Goal: Task Accomplishment & Management: Manage account settings

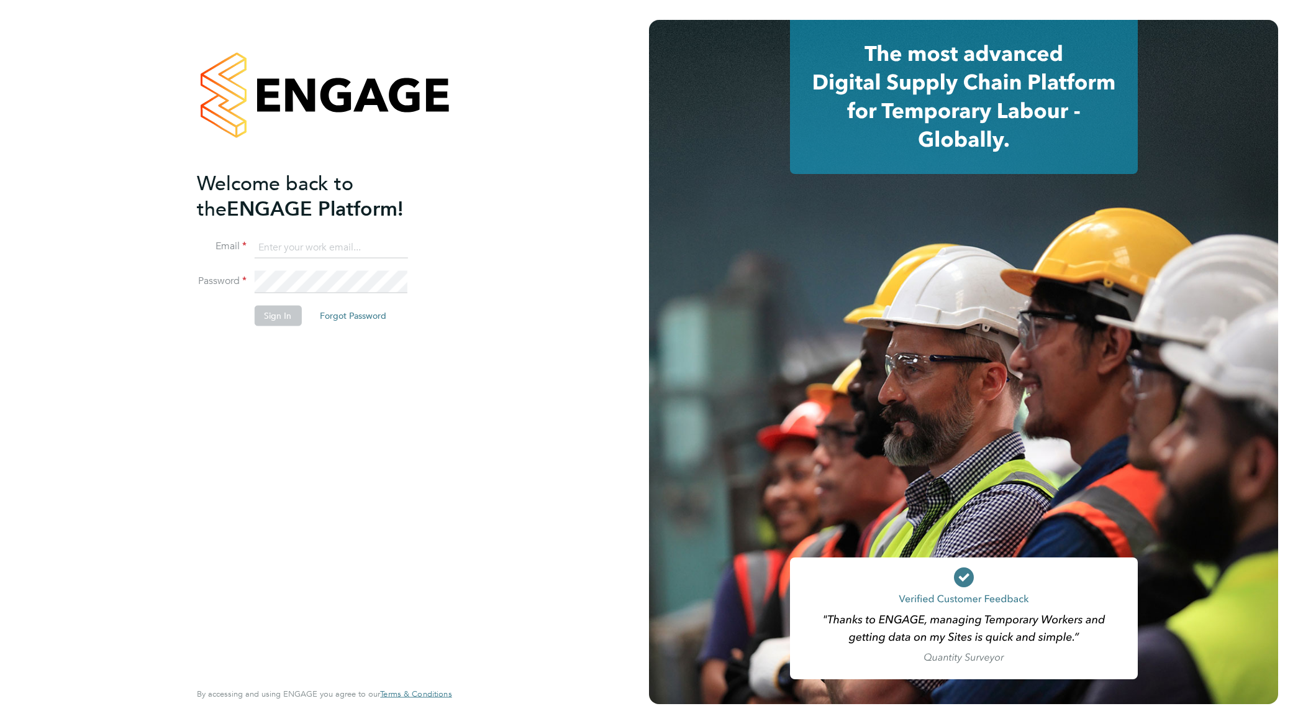
type input "nathan.morris@ncclondon.ac.uk"
click at [291, 321] on button "Sign In" at bounding box center [277, 316] width 47 height 20
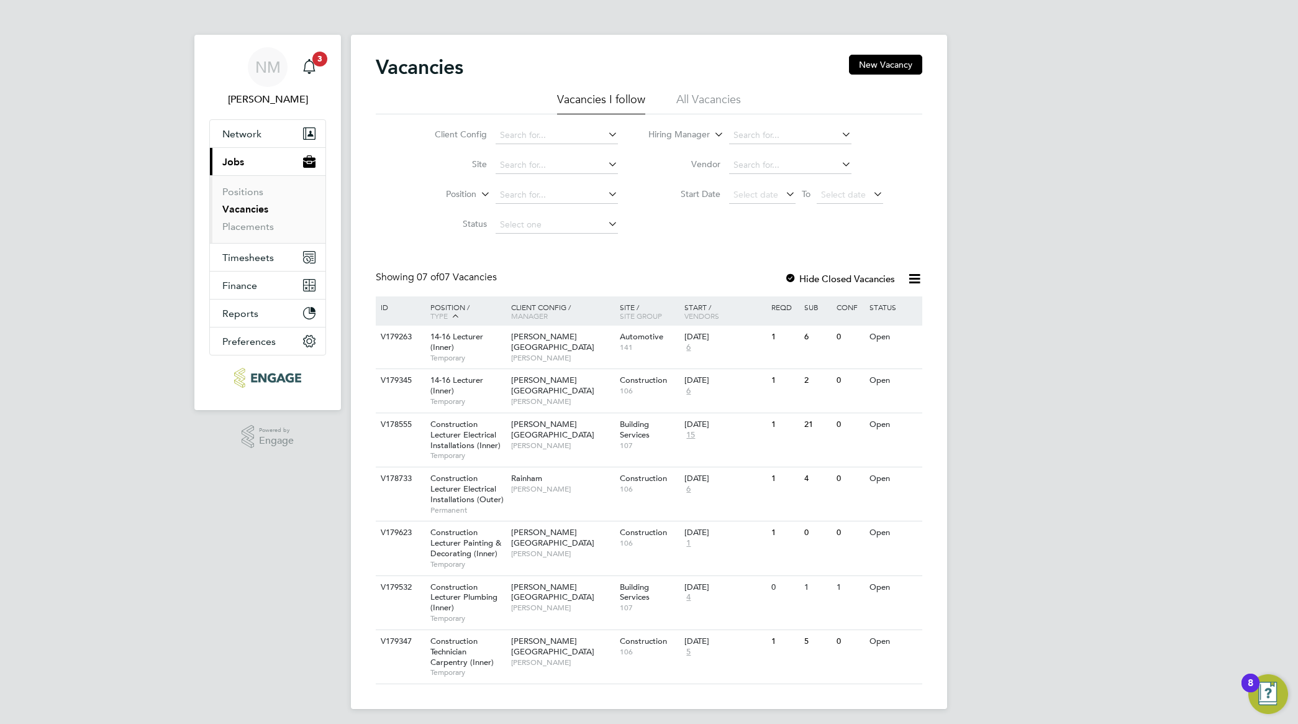
click at [247, 212] on link "Vacancies" at bounding box center [245, 209] width 46 height 12
click at [565, 355] on div "Hackney Campus Nathan Morris" at bounding box center [562, 347] width 109 height 43
click at [535, 396] on span "[PERSON_NAME]" at bounding box center [562, 401] width 102 height 10
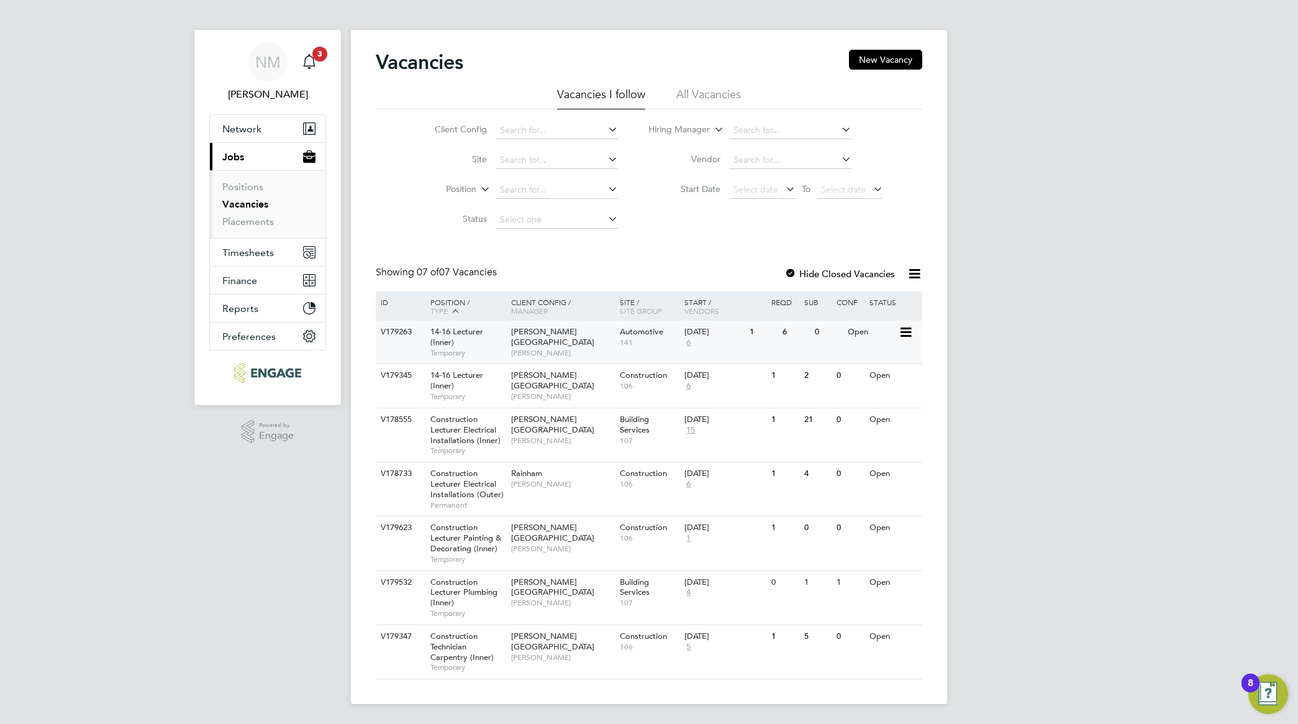
scroll to position [6, 0]
click at [514, 421] on span "[PERSON_NAME][GEOGRAPHIC_DATA]" at bounding box center [552, 424] width 83 height 21
click at [467, 483] on span "Construction Lecturer Electrical Installations (Outer)" at bounding box center [466, 484] width 73 height 32
click at [478, 542] on span "Construction Lecturer Painting & Decorating (Inner)" at bounding box center [465, 538] width 71 height 32
click at [475, 593] on span "Construction Lecturer Plumbing (Inner)" at bounding box center [463, 592] width 67 height 32
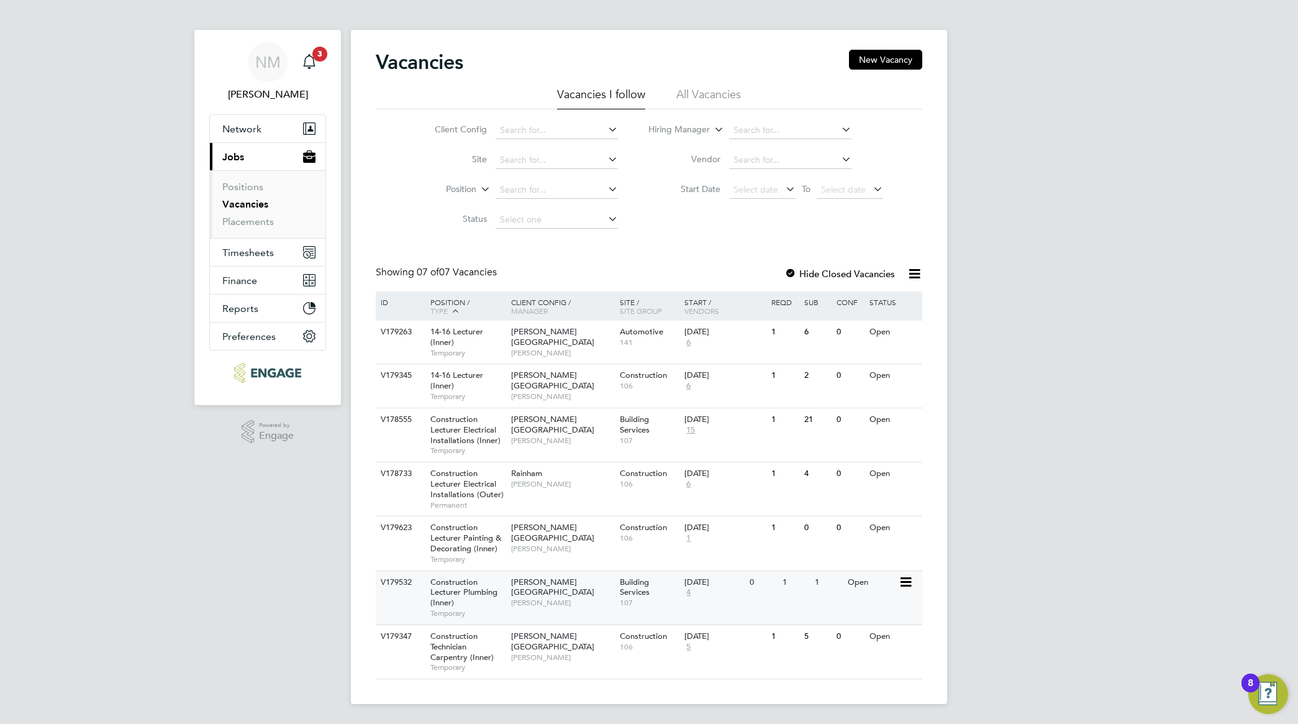
click at [544, 598] on span "[PERSON_NAME]" at bounding box center [562, 603] width 102 height 10
click at [463, 659] on span "Construction Technician Carpentry (Inner)" at bounding box center [461, 647] width 63 height 32
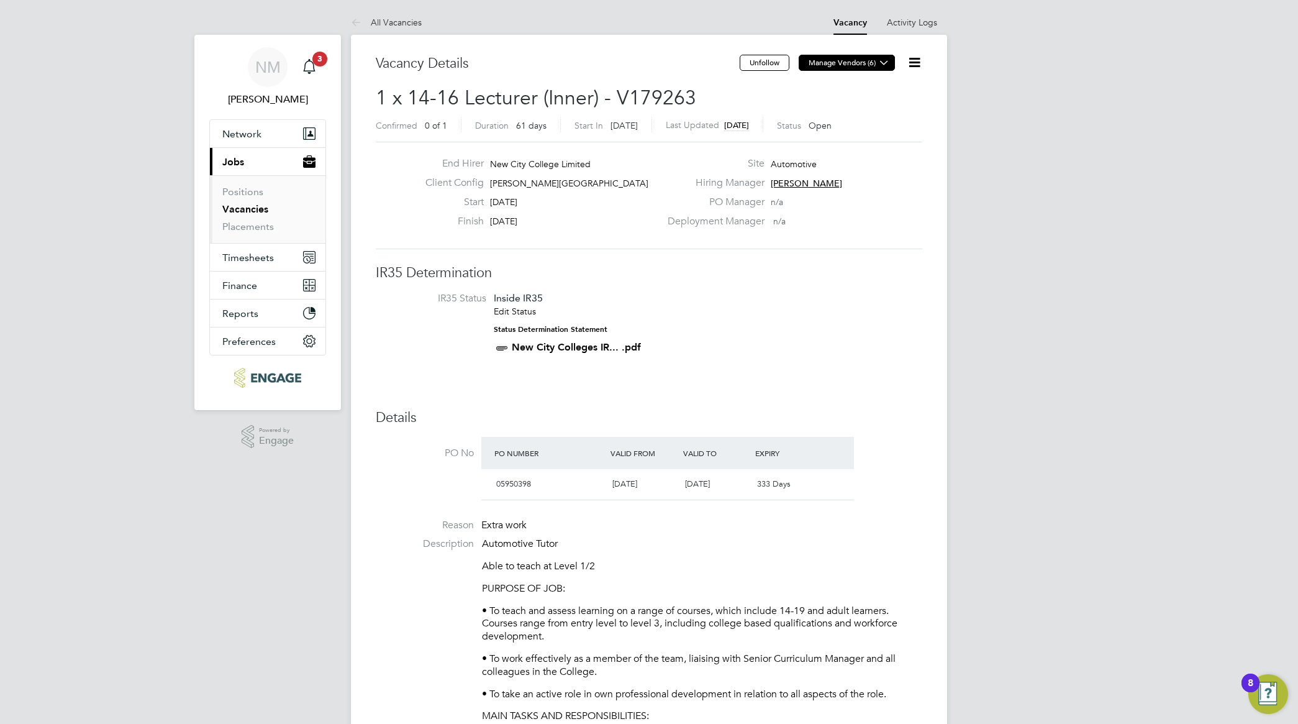
click at [883, 61] on icon at bounding box center [884, 62] width 9 height 9
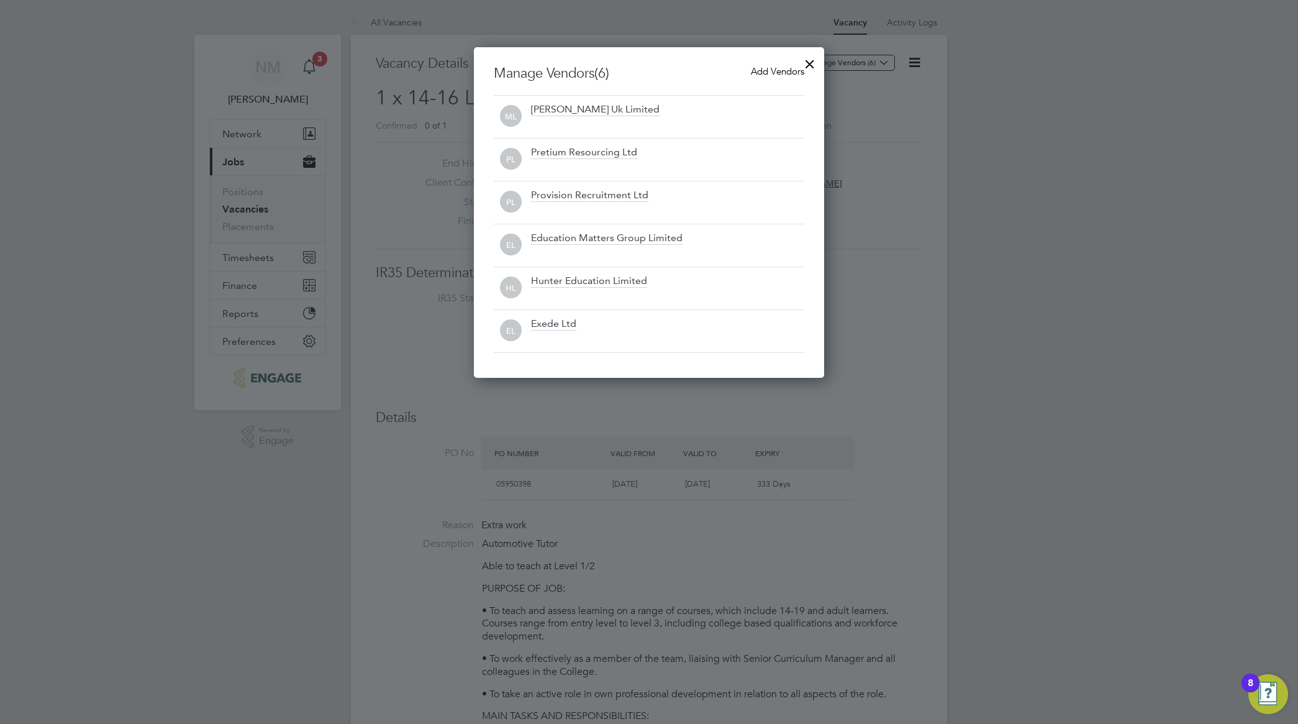
click at [778, 76] on span "Add Vendors" at bounding box center [777, 71] width 53 height 12
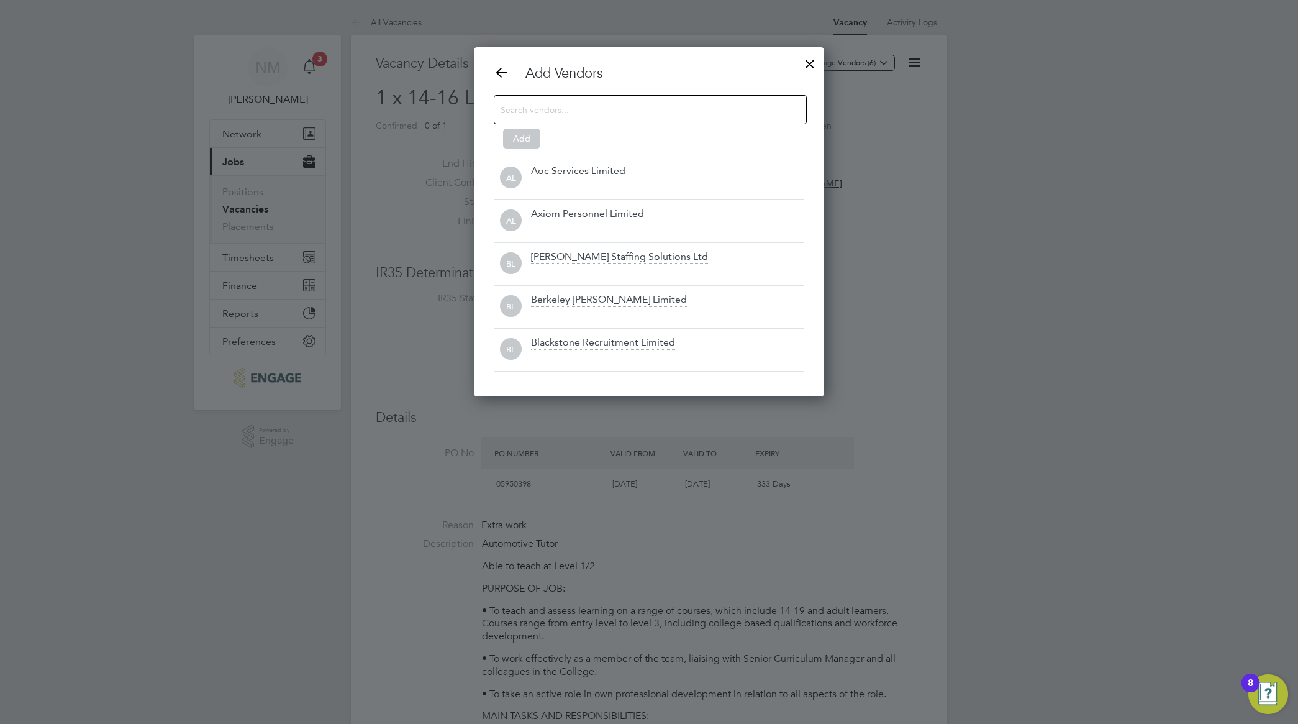
click at [566, 112] on input at bounding box center [641, 109] width 280 height 16
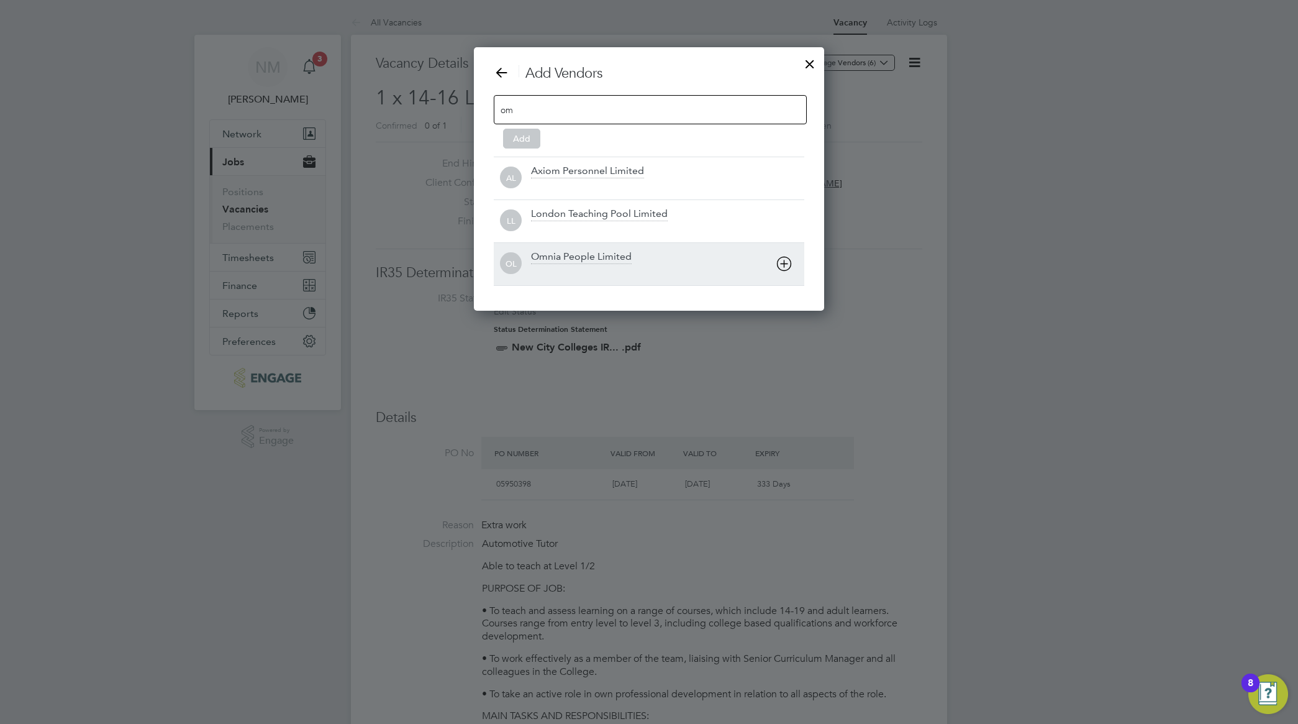
type input "om"
click at [598, 259] on div "Omnia People Limited" at bounding box center [581, 257] width 101 height 14
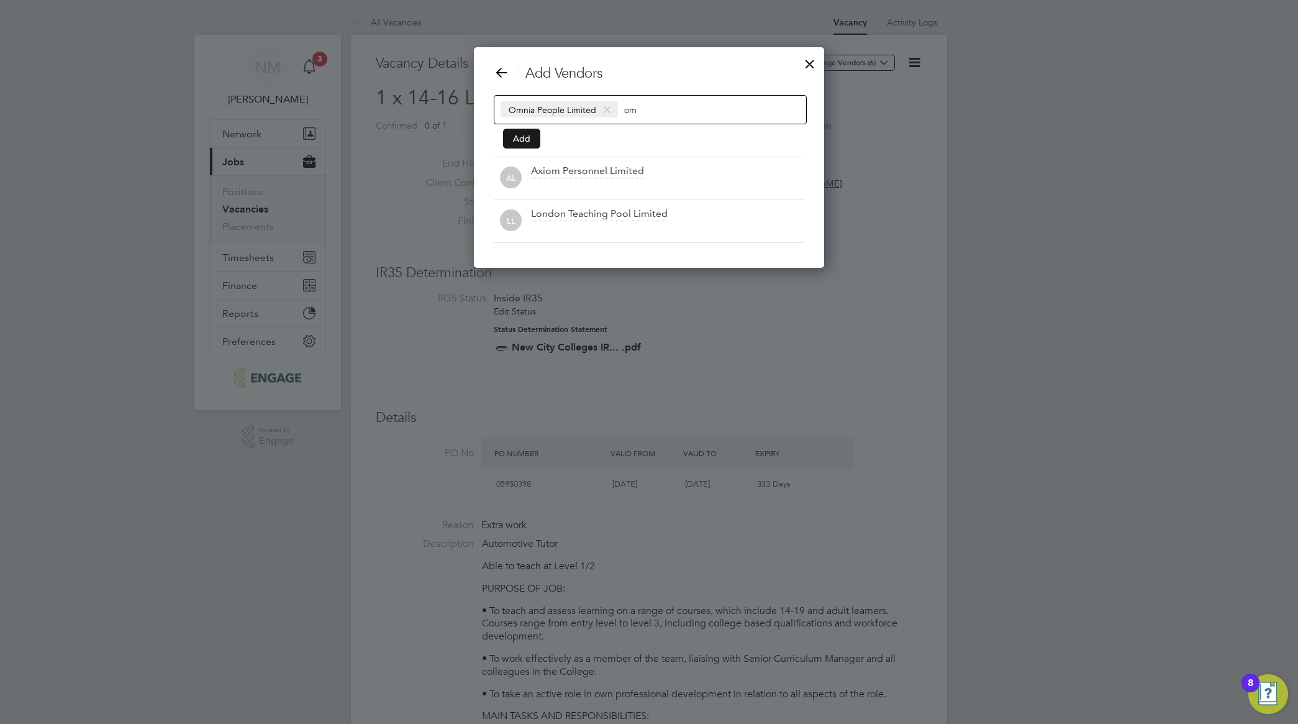
click at [535, 139] on button "Add" at bounding box center [521, 139] width 37 height 20
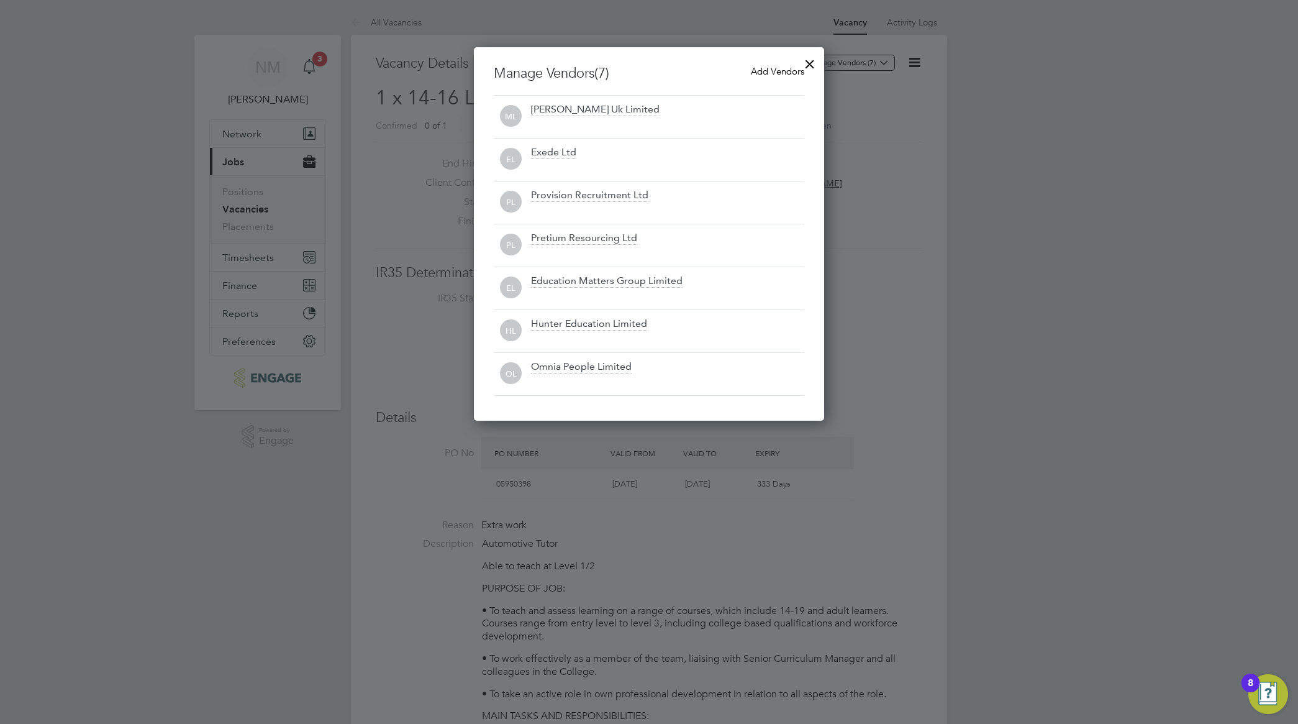
click at [806, 60] on div at bounding box center [810, 61] width 22 height 22
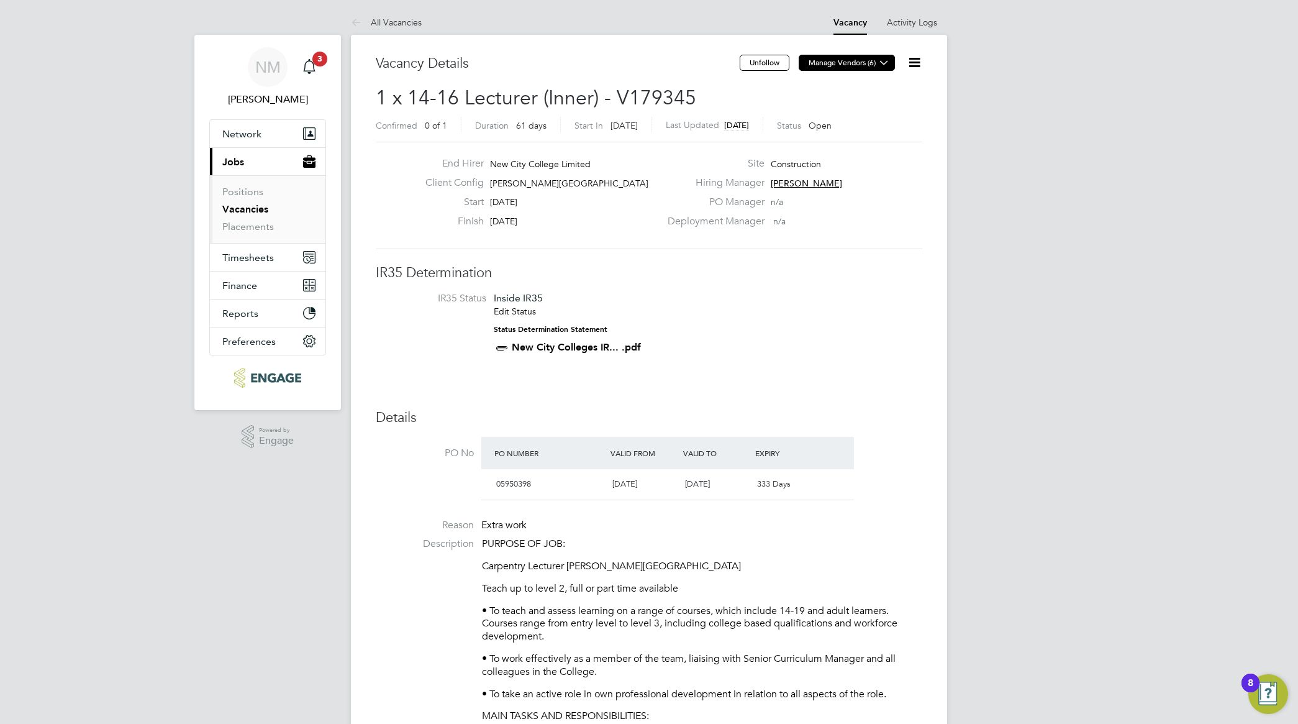
click at [881, 63] on icon at bounding box center [884, 62] width 9 height 9
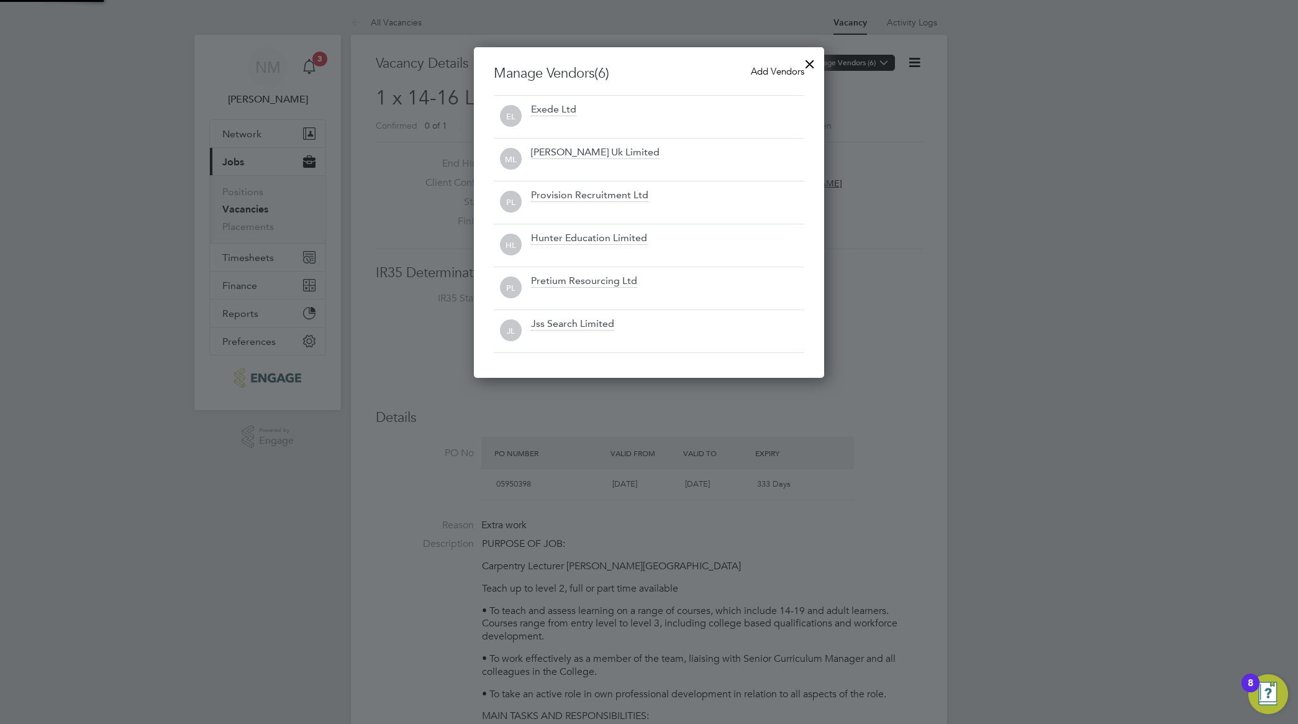
scroll to position [332, 351]
click at [767, 71] on span "Add Vendors" at bounding box center [777, 71] width 53 height 12
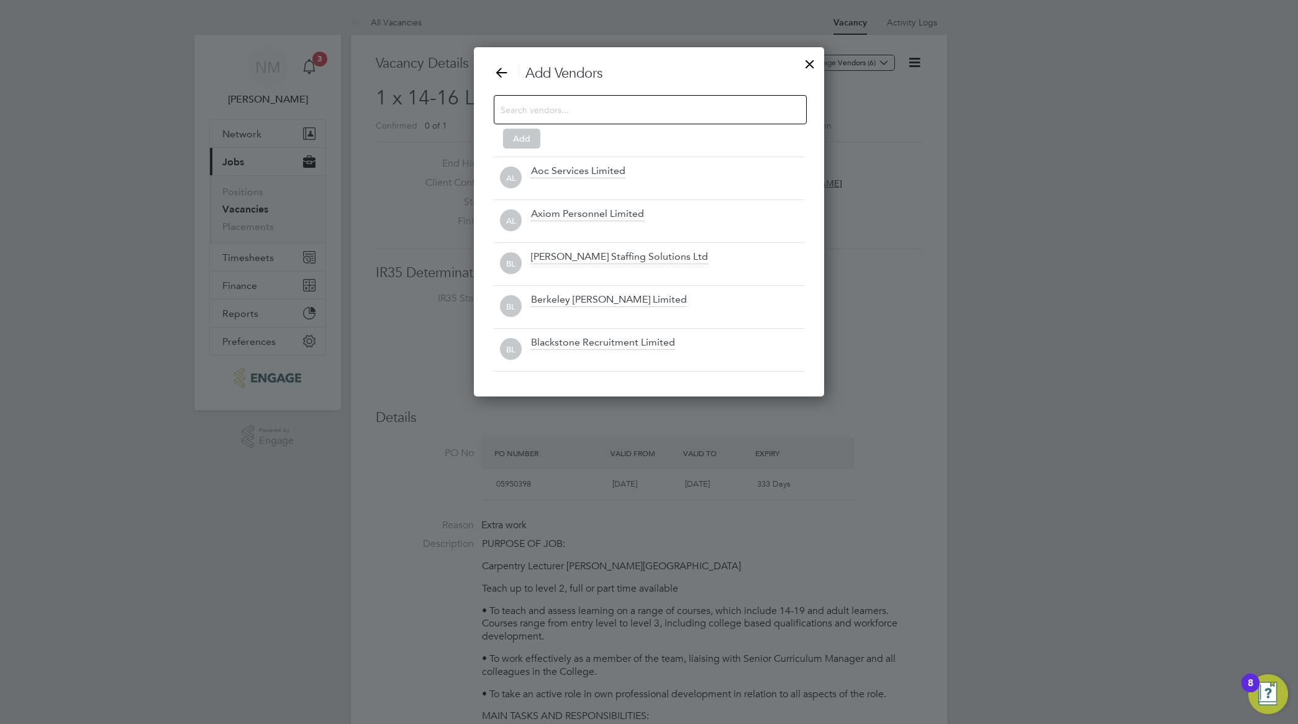
click at [567, 113] on input at bounding box center [641, 109] width 280 height 16
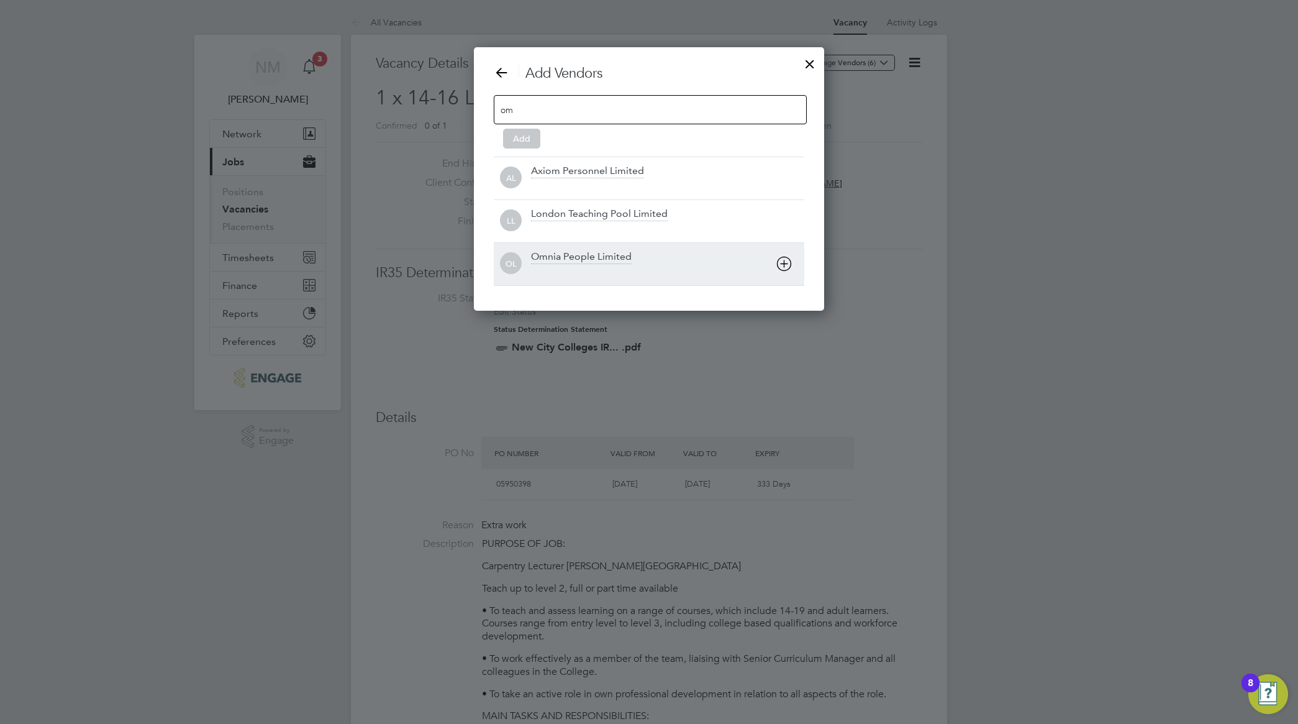
type input "om"
click at [572, 261] on div "Omnia People Limited" at bounding box center [581, 257] width 101 height 14
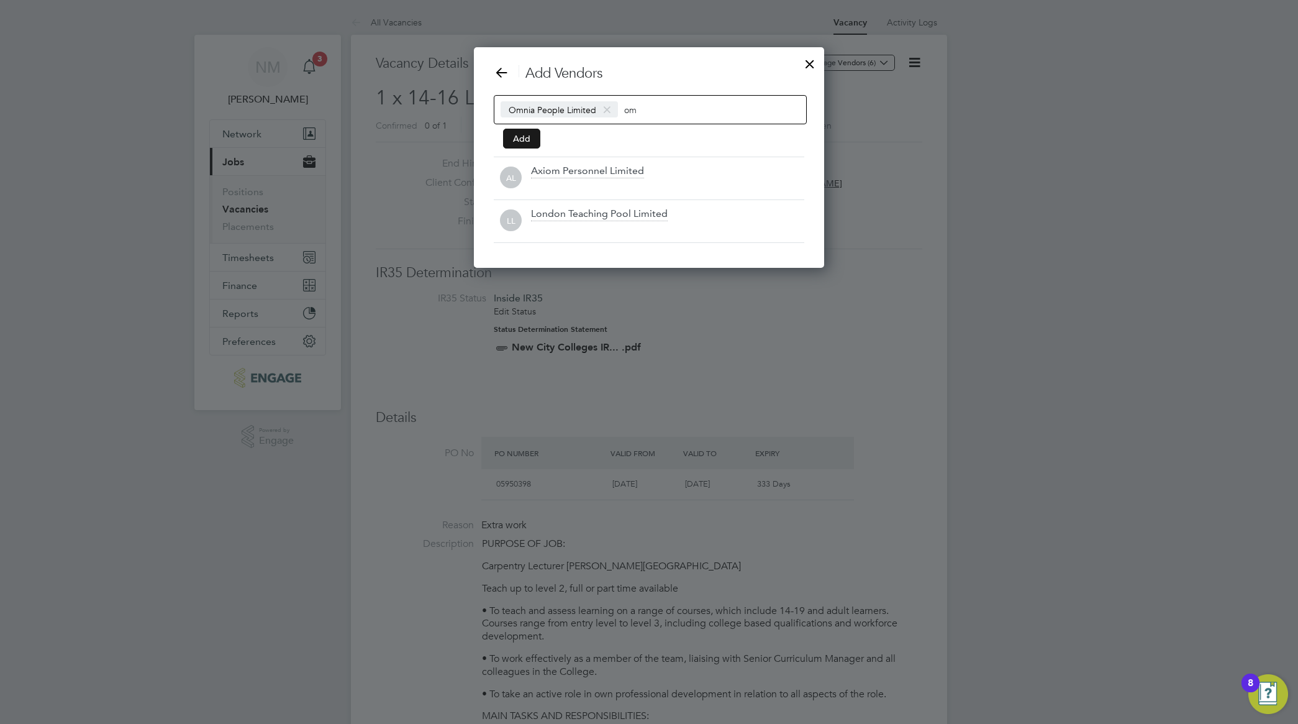
click at [527, 139] on button "Add" at bounding box center [521, 139] width 37 height 20
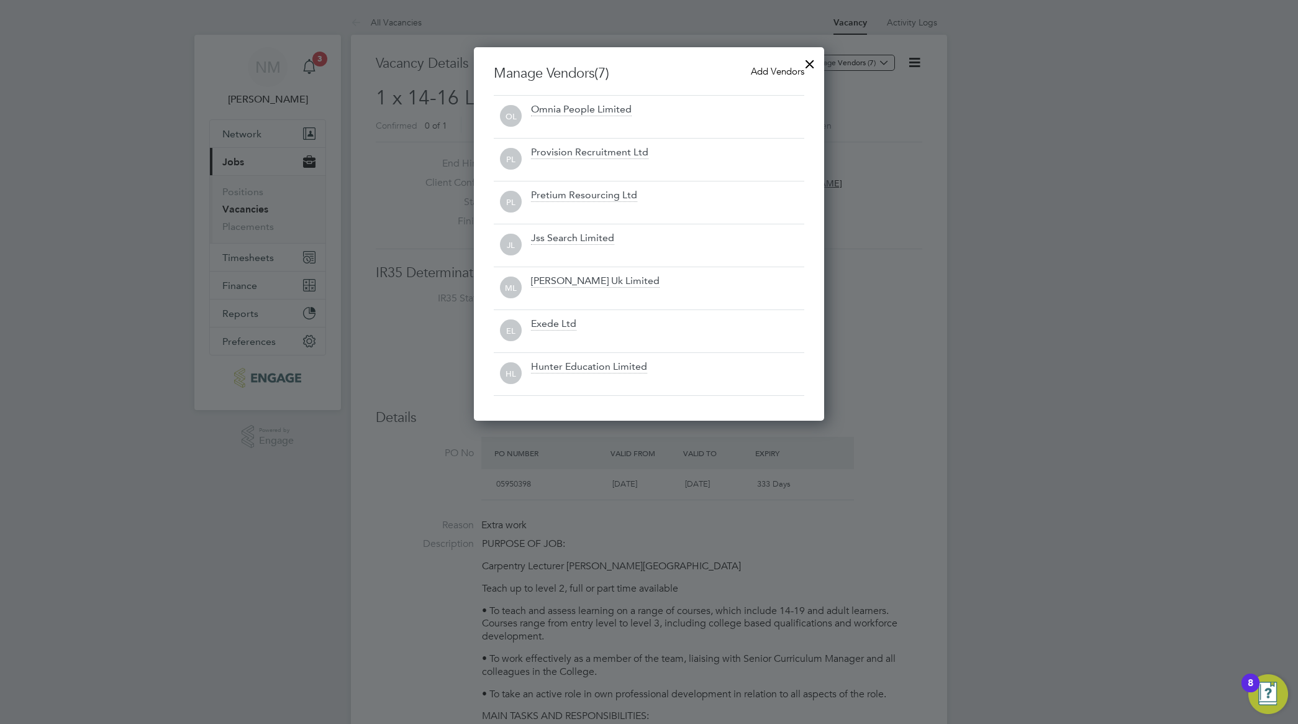
click at [815, 60] on div at bounding box center [810, 61] width 22 height 22
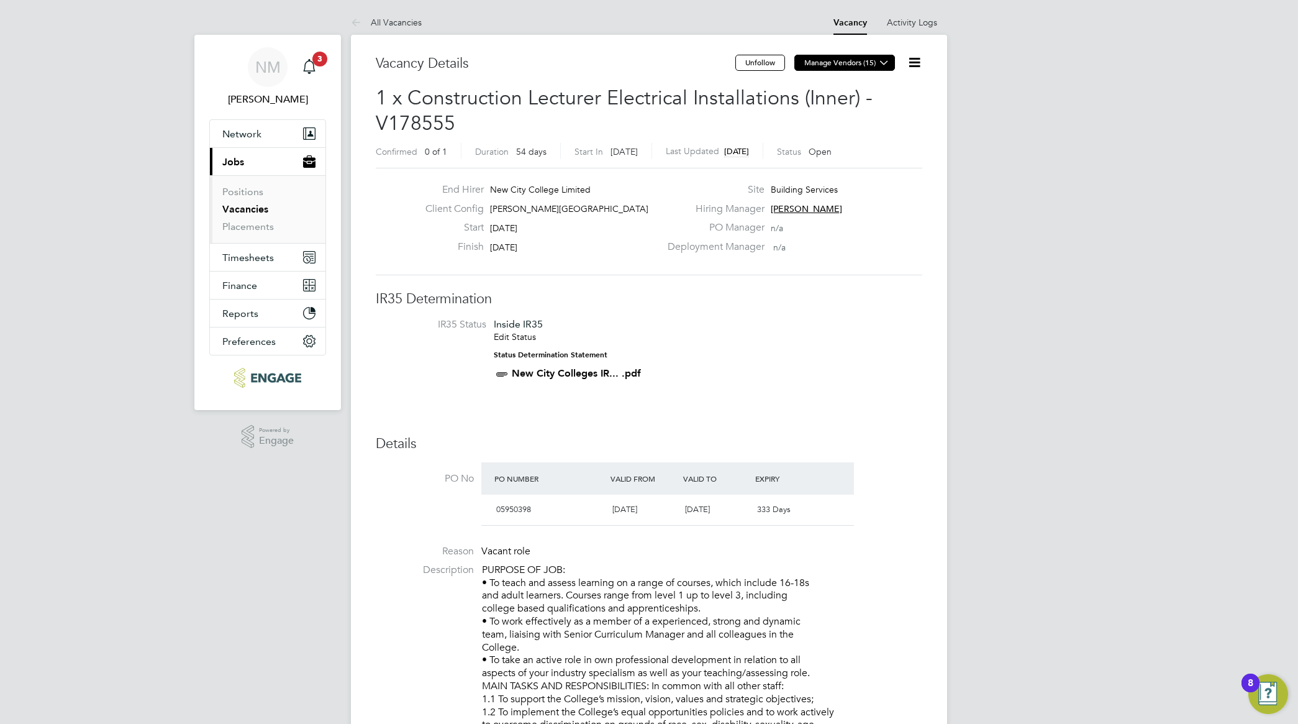
click at [885, 67] on icon at bounding box center [884, 62] width 9 height 9
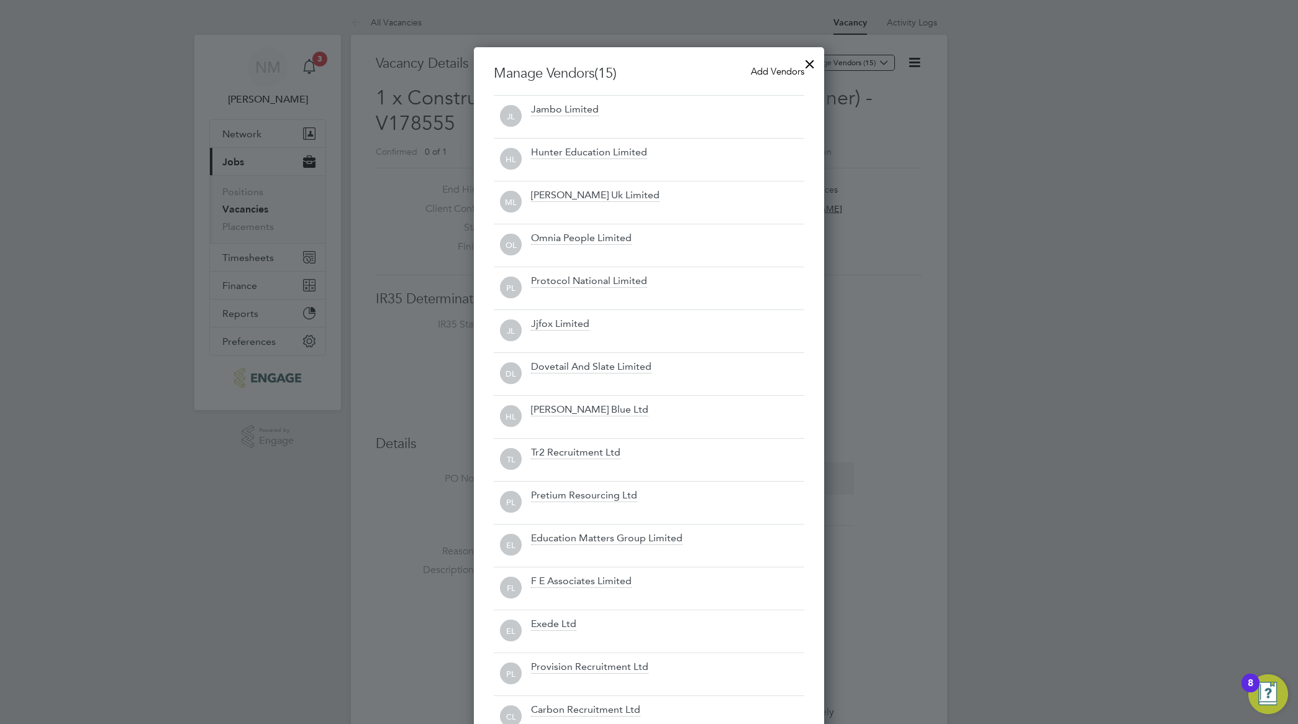
click at [811, 63] on div at bounding box center [810, 61] width 22 height 22
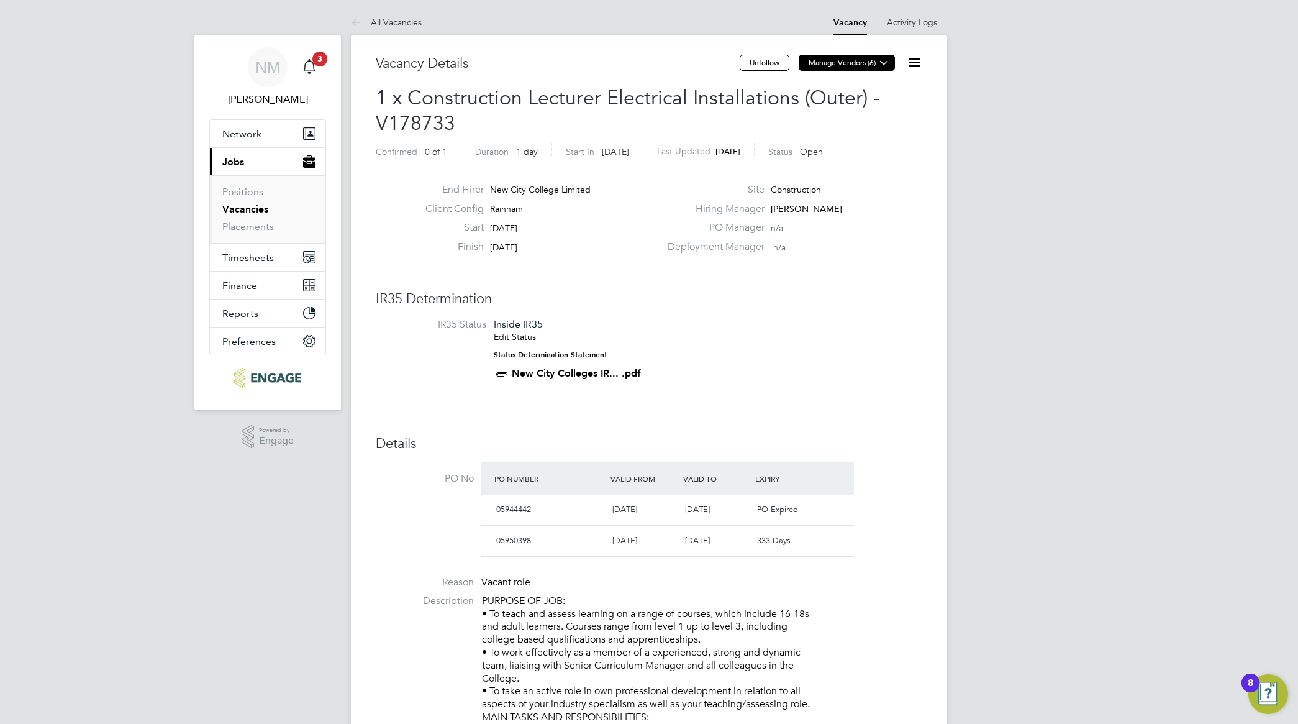
click at [880, 63] on icon at bounding box center [884, 62] width 9 height 9
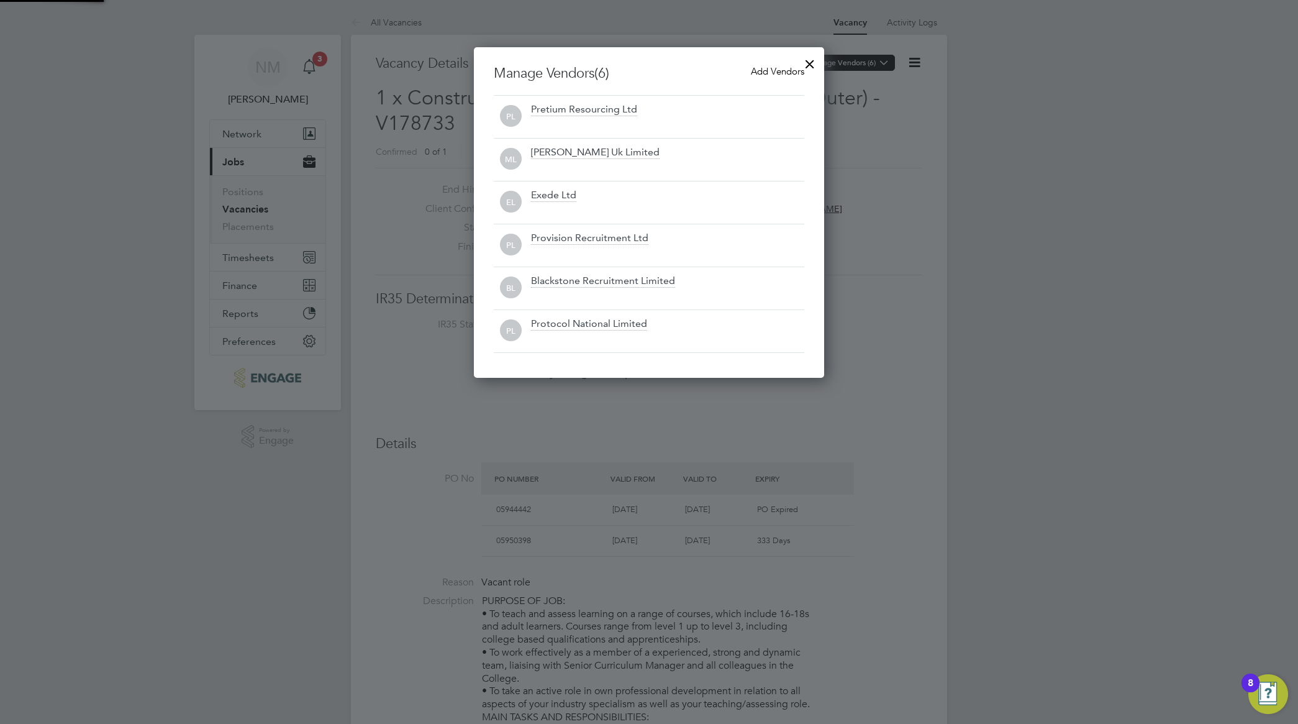
scroll to position [6, 6]
click at [765, 70] on span "Add Vendors" at bounding box center [777, 71] width 53 height 12
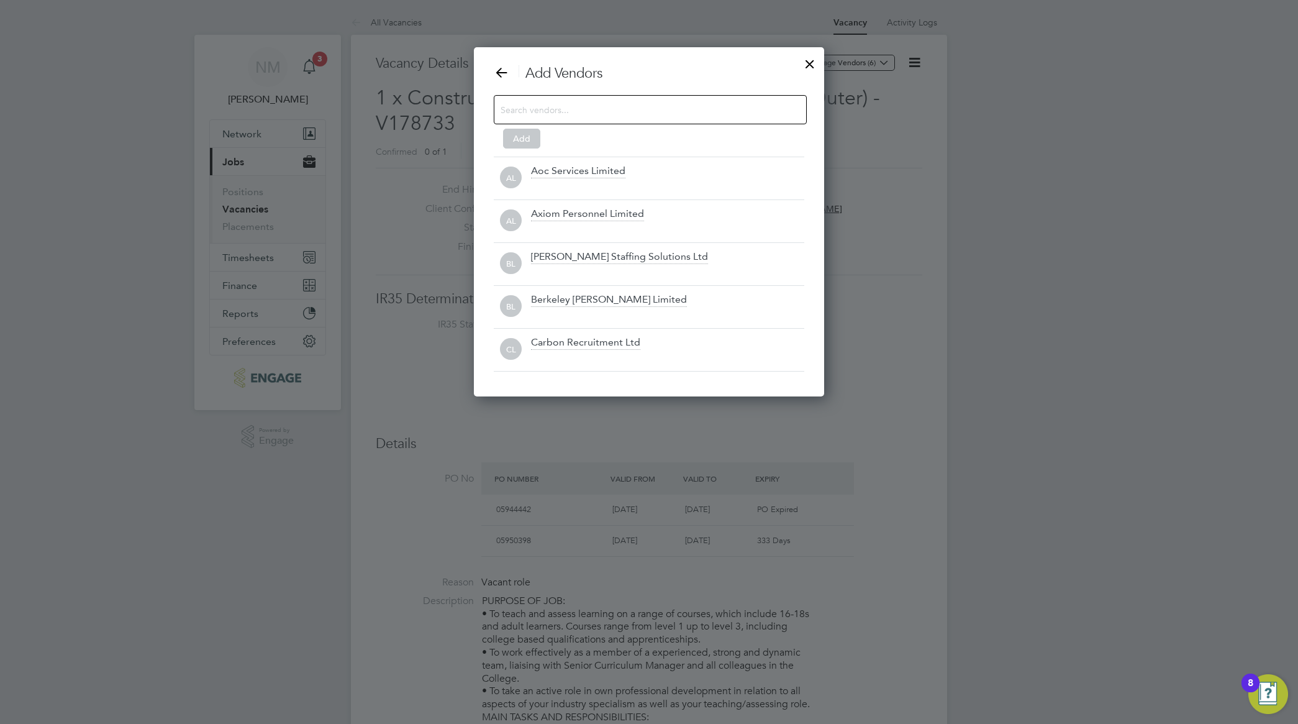
click at [607, 114] on input at bounding box center [641, 109] width 280 height 16
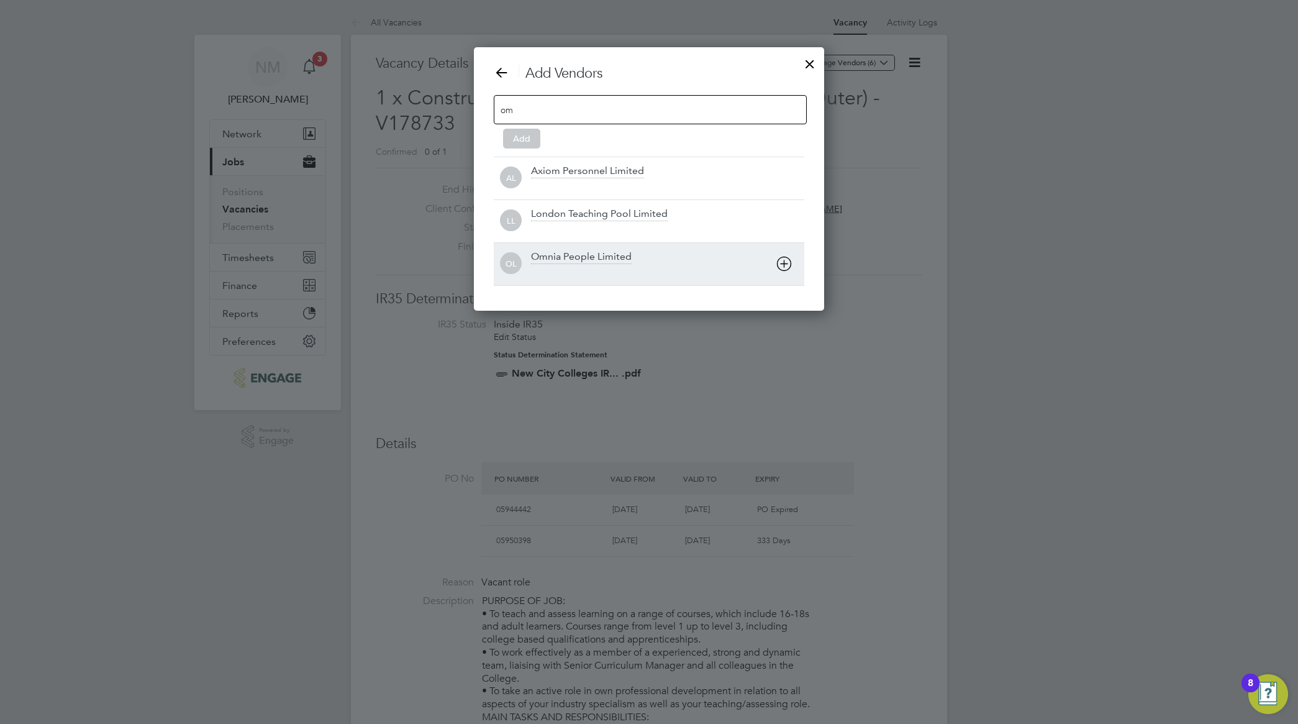
type input "om"
click at [594, 252] on div "Omnia People Limited" at bounding box center [581, 257] width 101 height 14
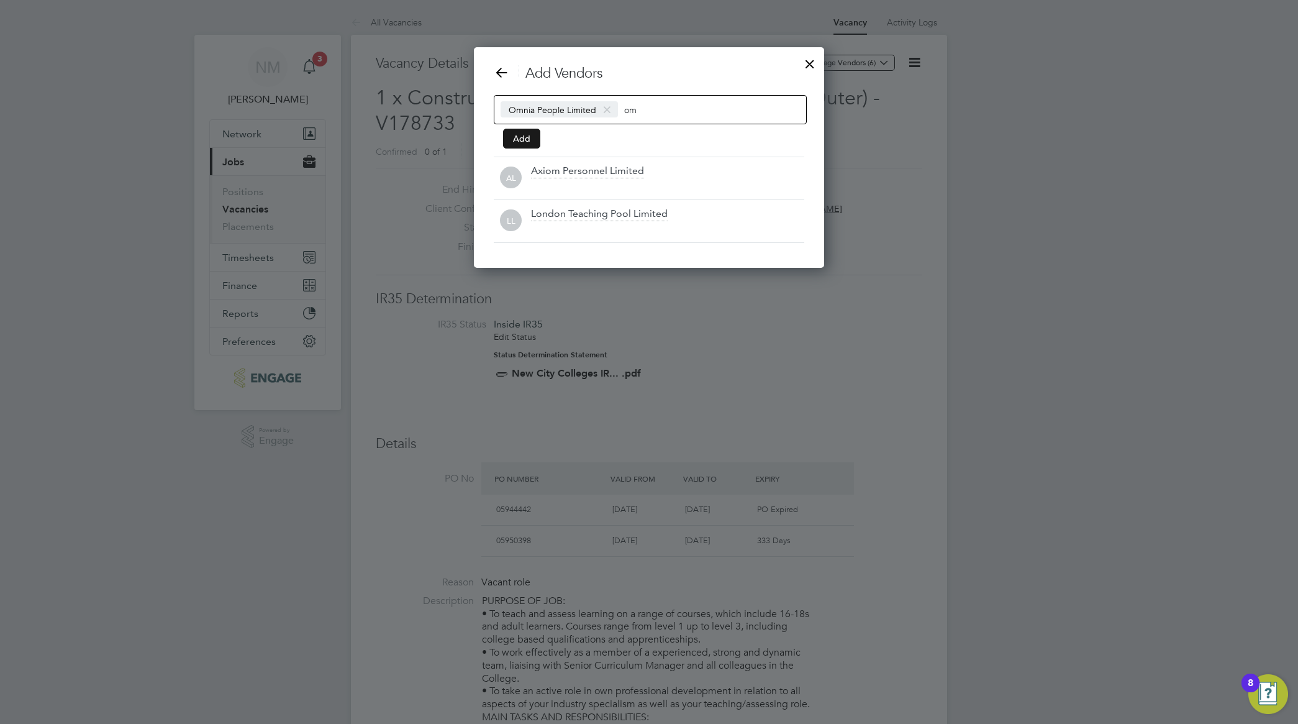
click at [529, 137] on button "Add" at bounding box center [521, 139] width 37 height 20
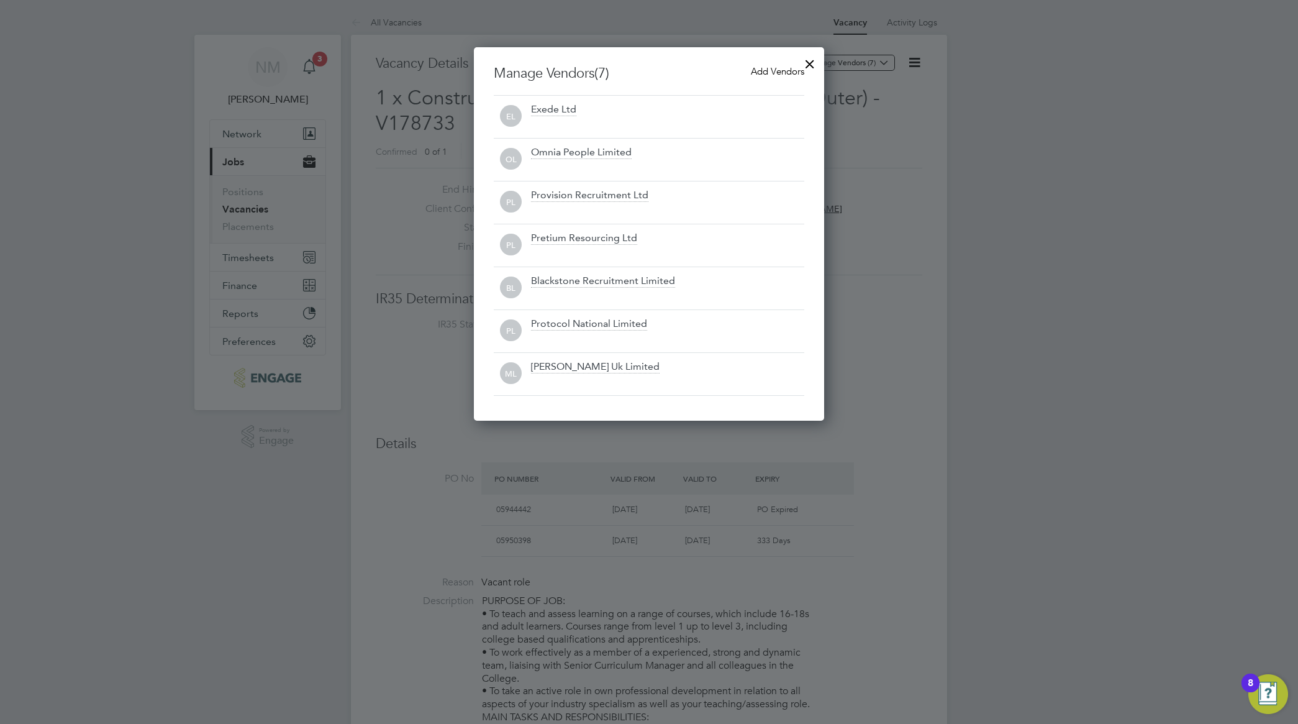
click at [881, 283] on div at bounding box center [649, 362] width 1298 height 724
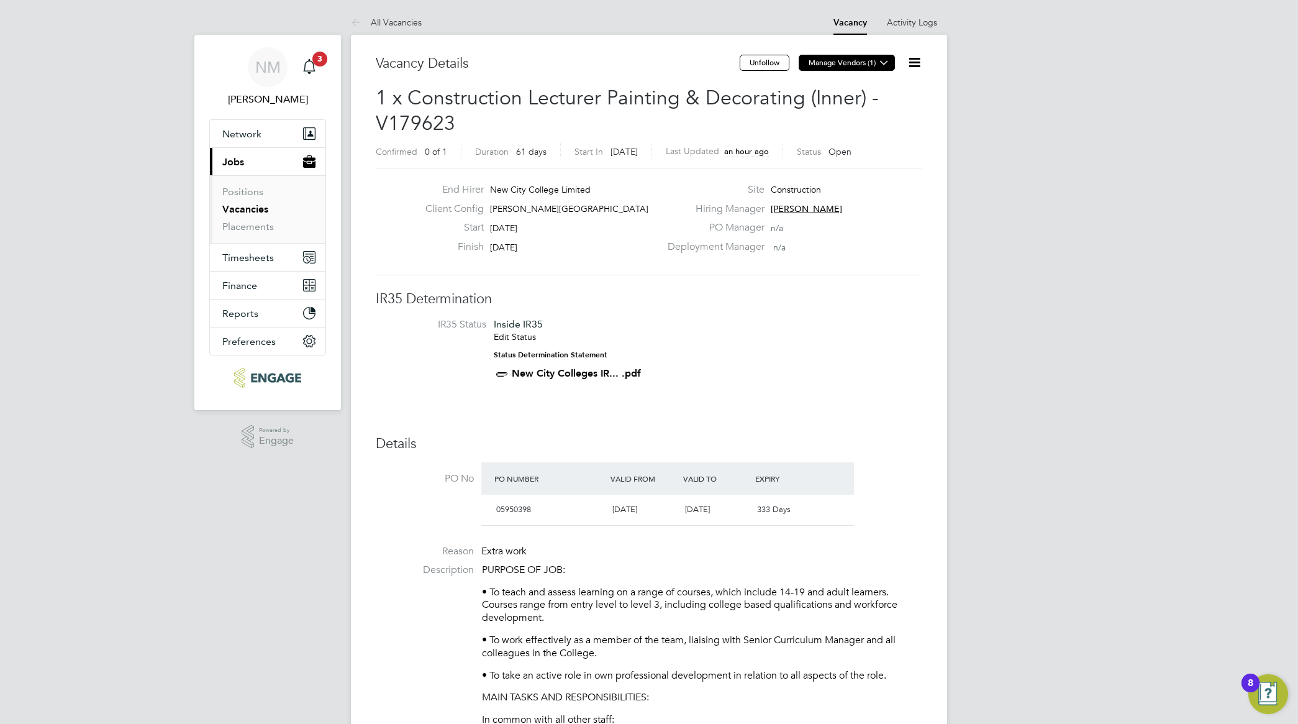
click at [887, 67] on icon at bounding box center [884, 62] width 9 height 9
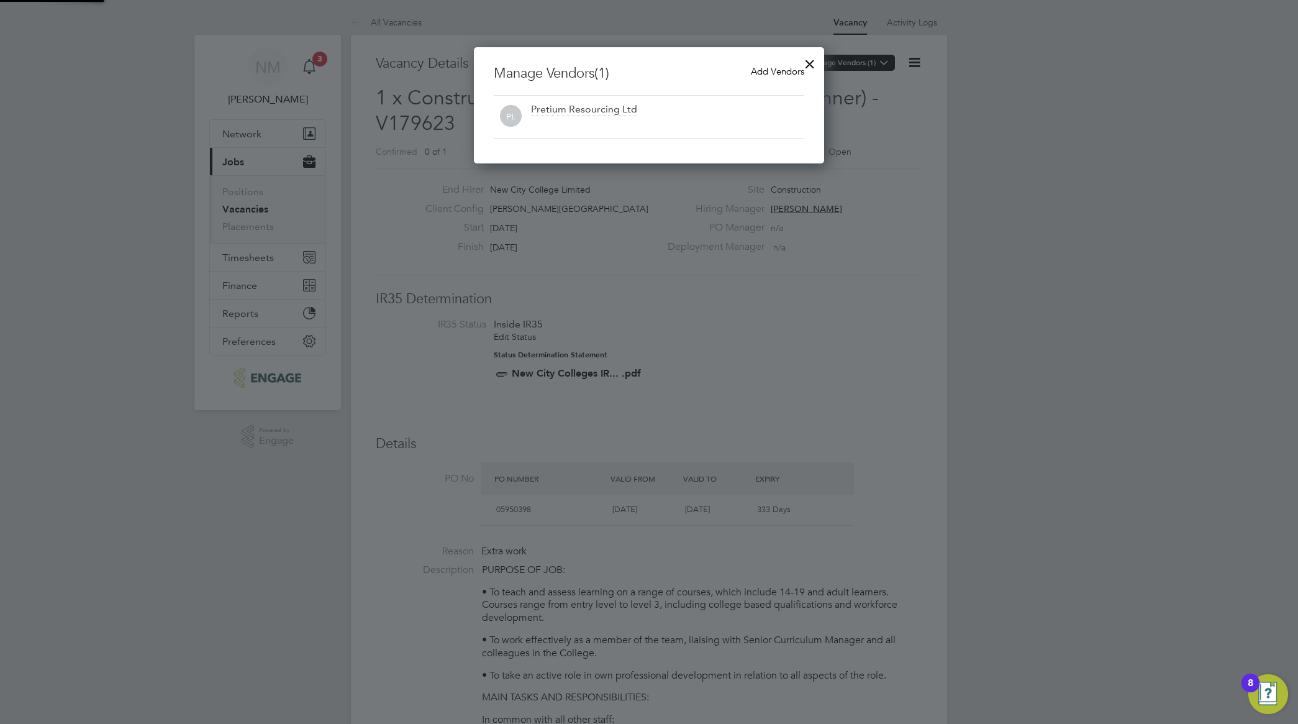
scroll to position [117, 351]
click at [766, 73] on span "Add Vendors" at bounding box center [777, 71] width 53 height 12
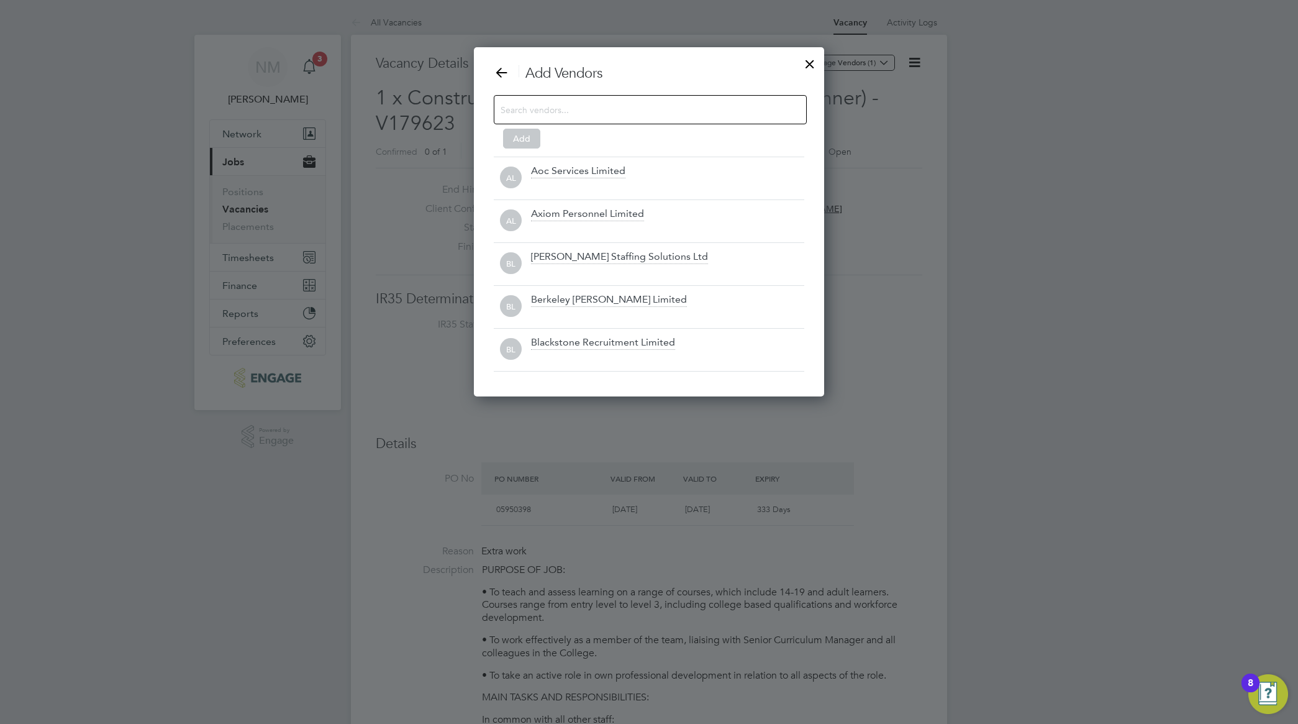
scroll to position [351, 351]
click at [578, 111] on input at bounding box center [641, 109] width 280 height 16
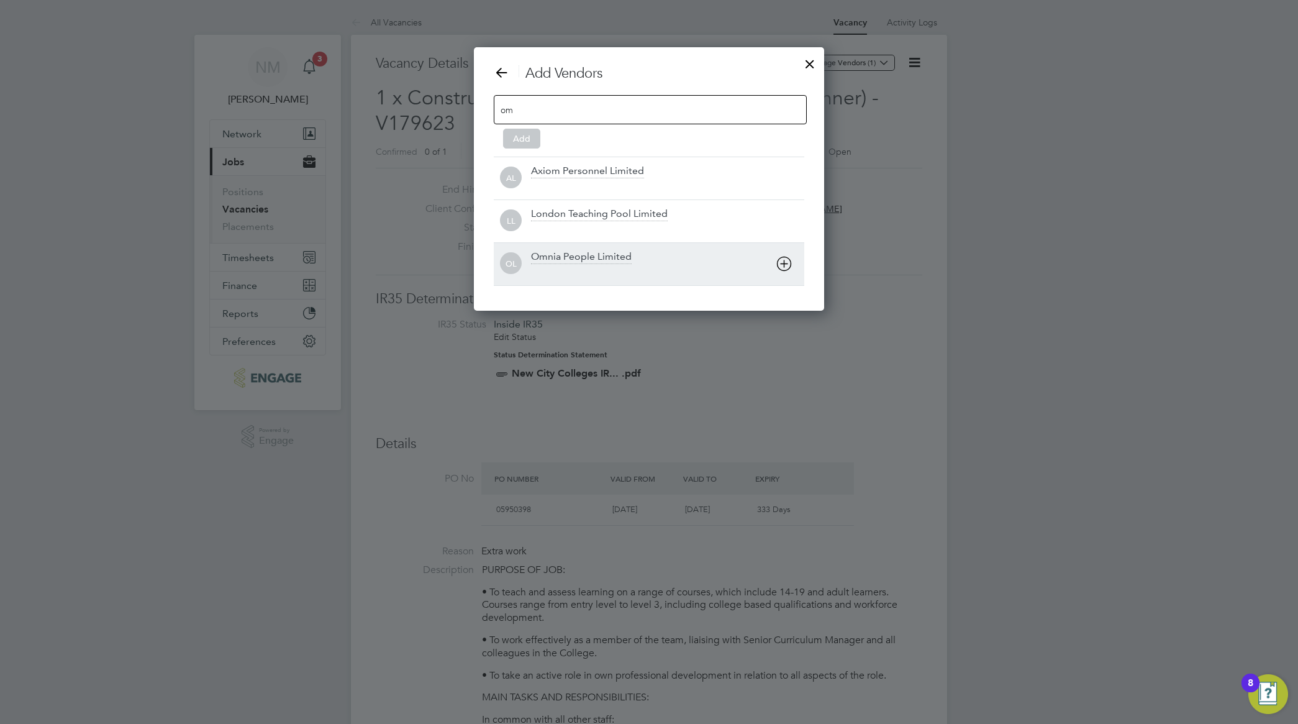
type input "om"
click at [564, 262] on div "Omnia People Limited" at bounding box center [581, 257] width 101 height 14
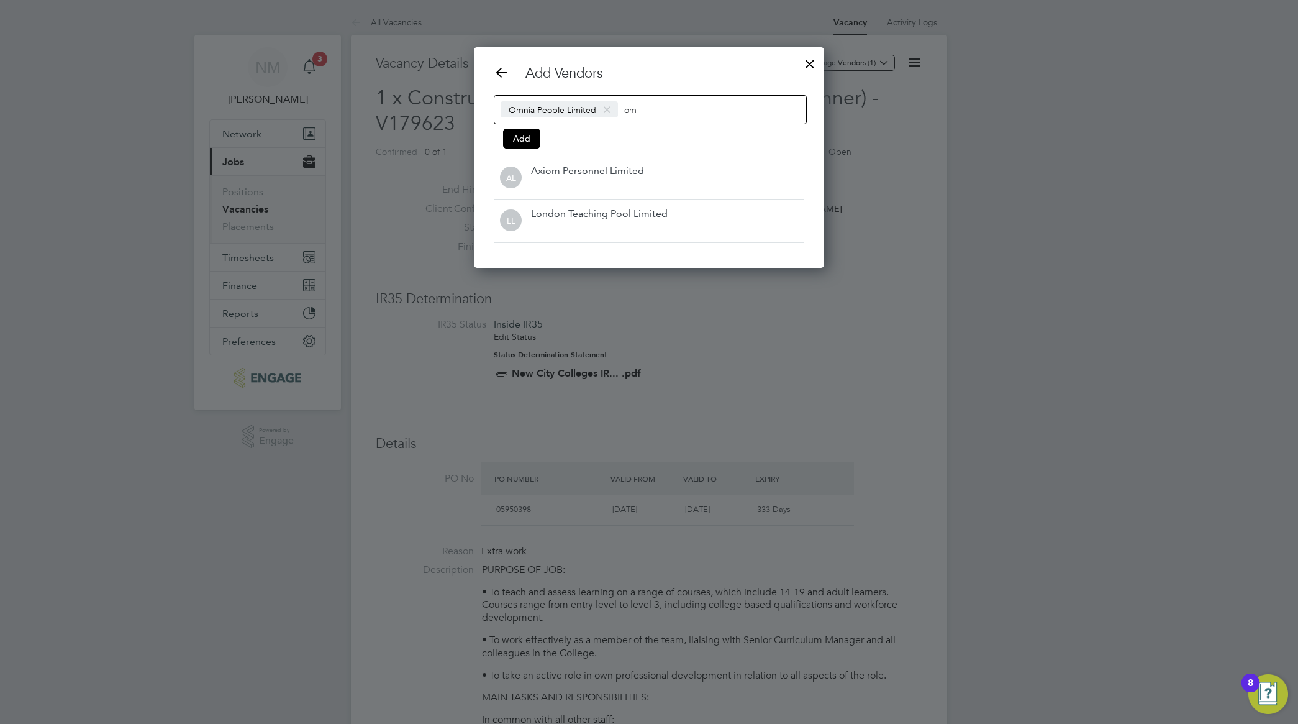
click at [646, 112] on input "om" at bounding box center [663, 109] width 78 height 16
type input "o"
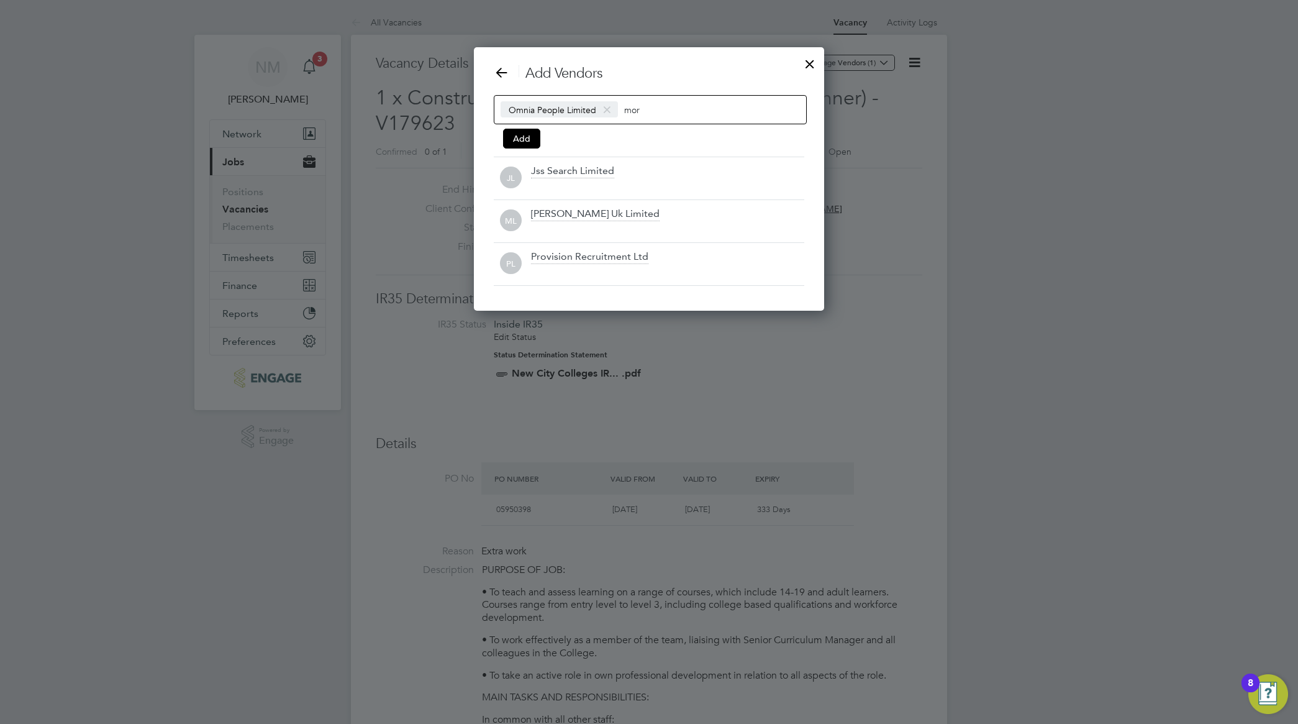
scroll to position [7, 6]
type input "mor"
click at [620, 215] on div "[PERSON_NAME] Uk Limited" at bounding box center [595, 214] width 129 height 14
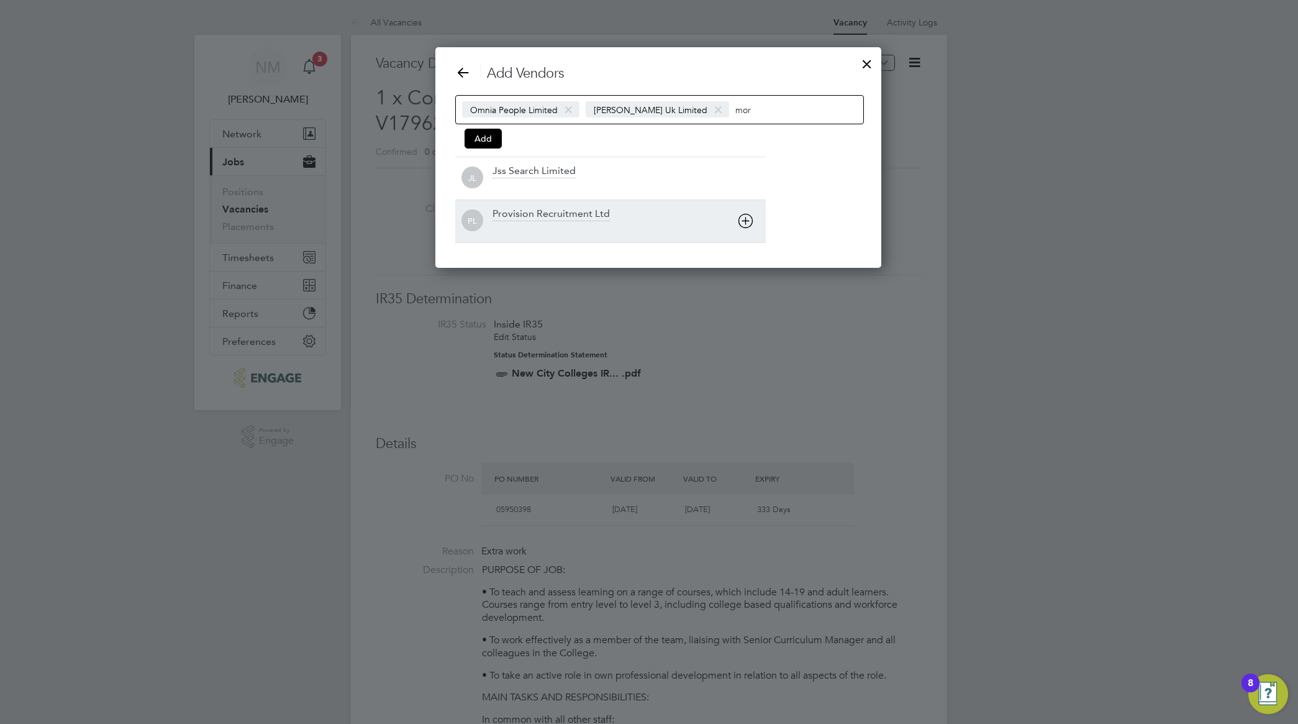
scroll to position [222, 427]
click at [553, 212] on div "Provision Recruitment Ltd" at bounding box center [551, 214] width 117 height 14
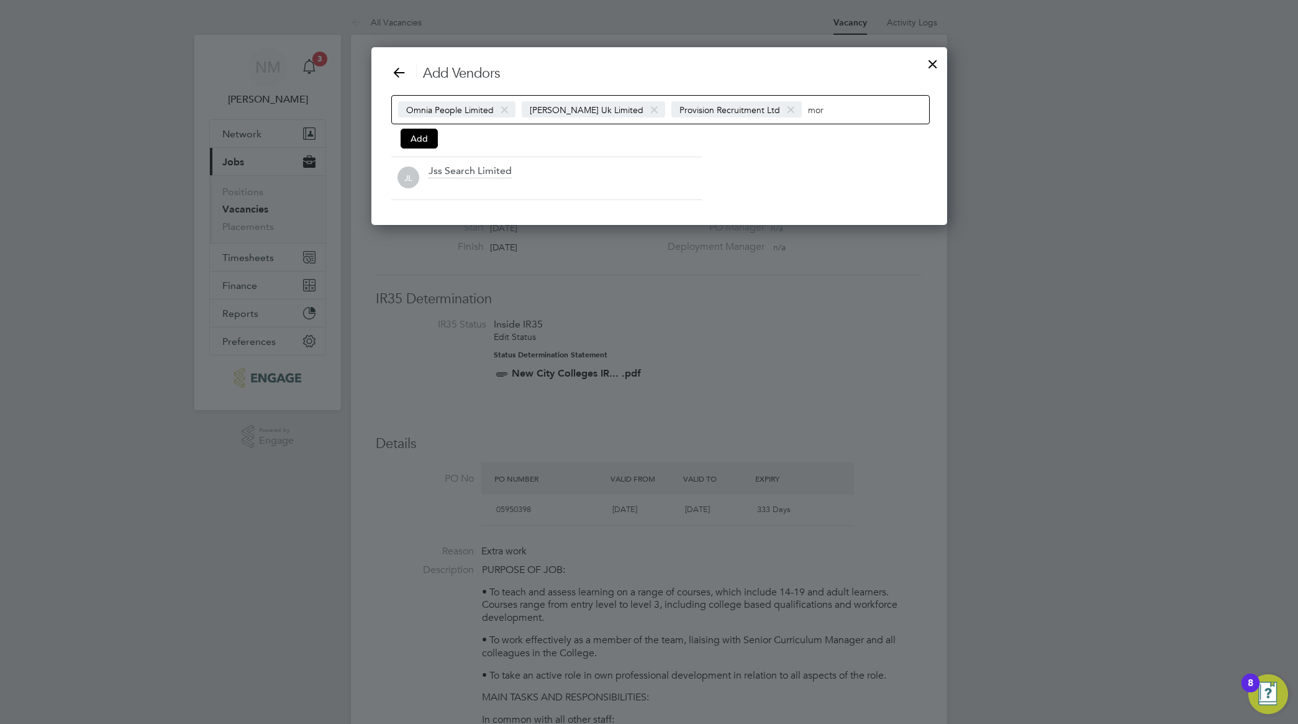
scroll to position [178, 563]
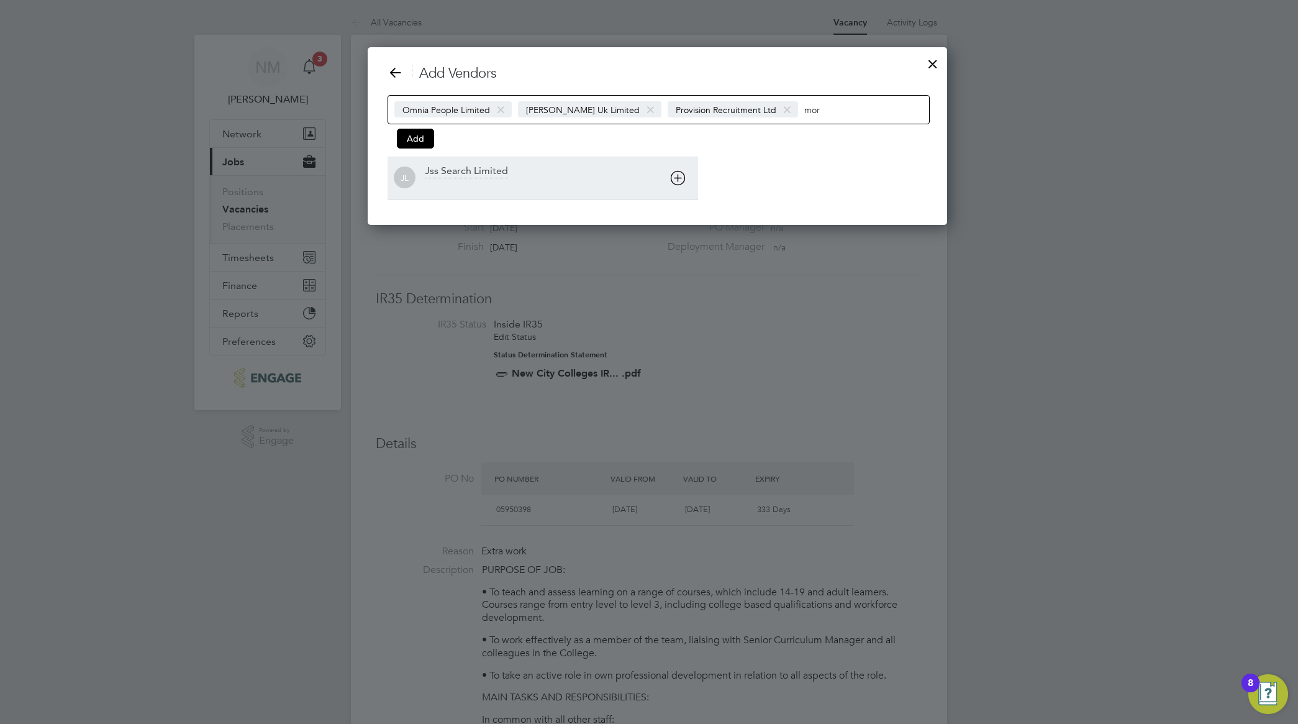
click at [483, 166] on div "Jss Search Limited" at bounding box center [466, 172] width 83 height 14
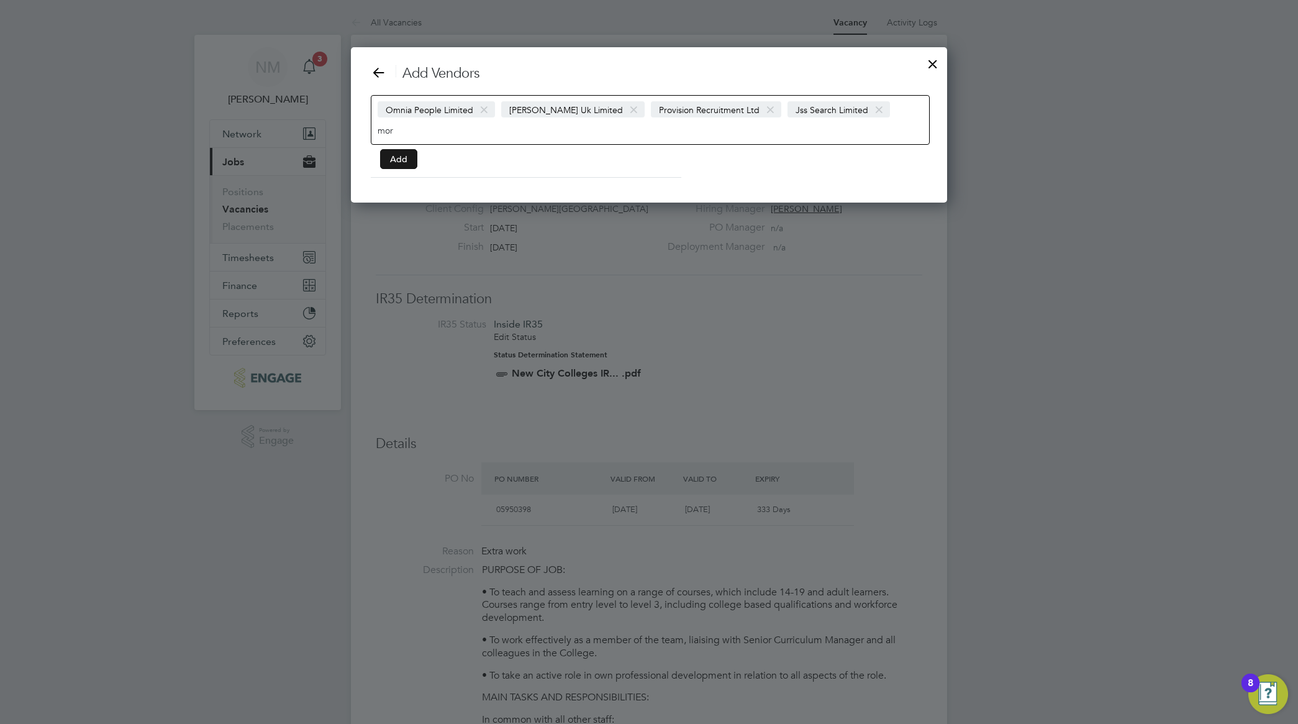
click at [402, 162] on button "Add" at bounding box center [398, 159] width 37 height 20
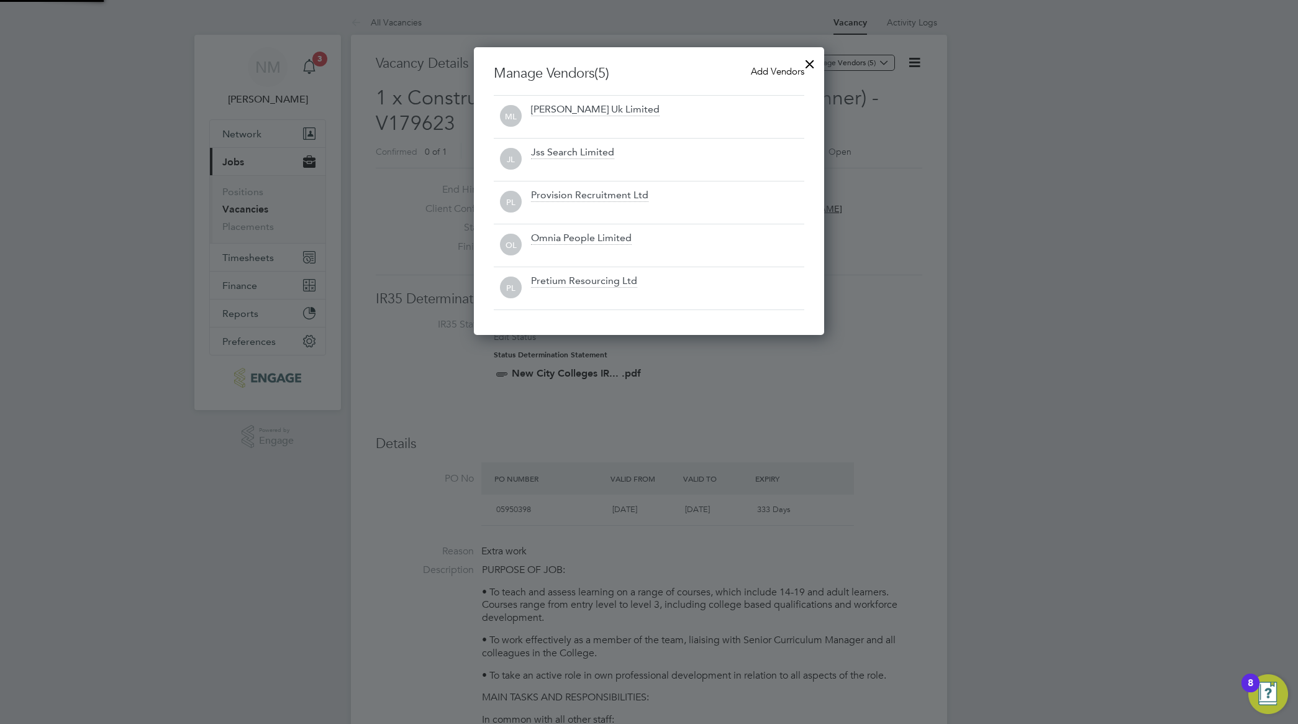
scroll to position [6, 6]
click at [806, 60] on div at bounding box center [810, 61] width 22 height 22
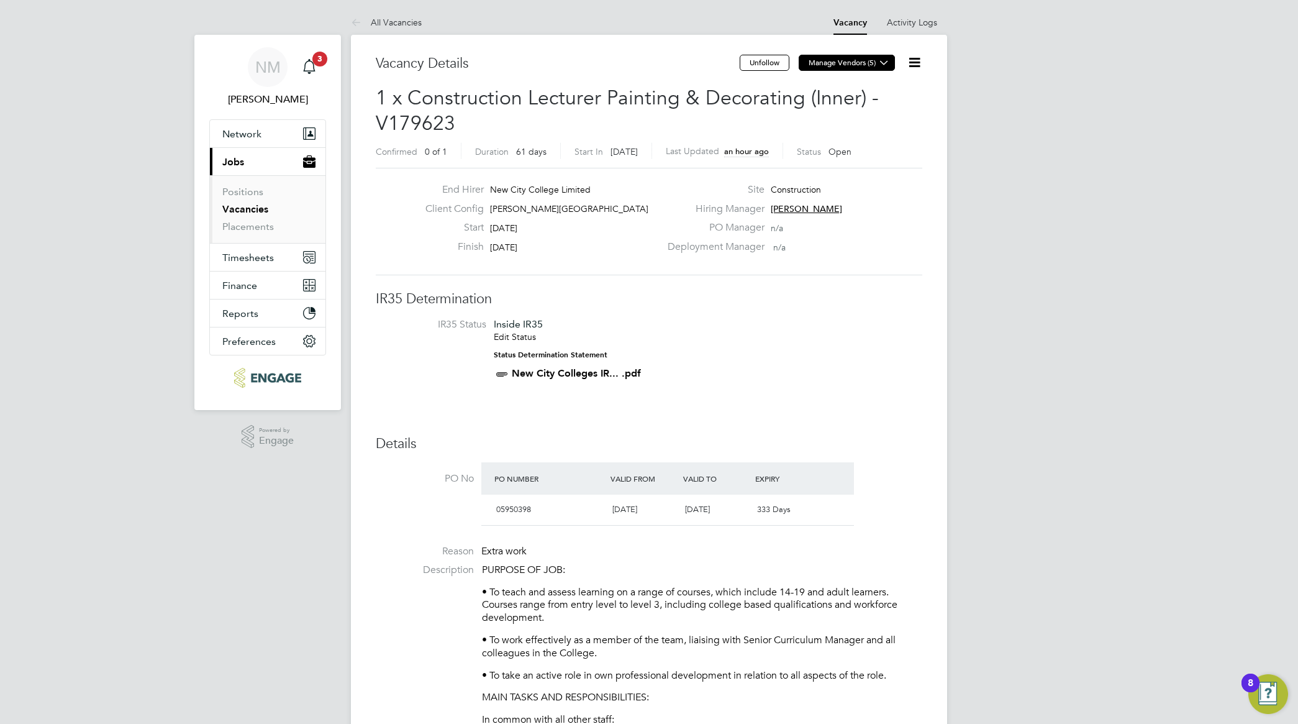
click at [875, 63] on button "Manage Vendors (5)" at bounding box center [847, 63] width 96 height 16
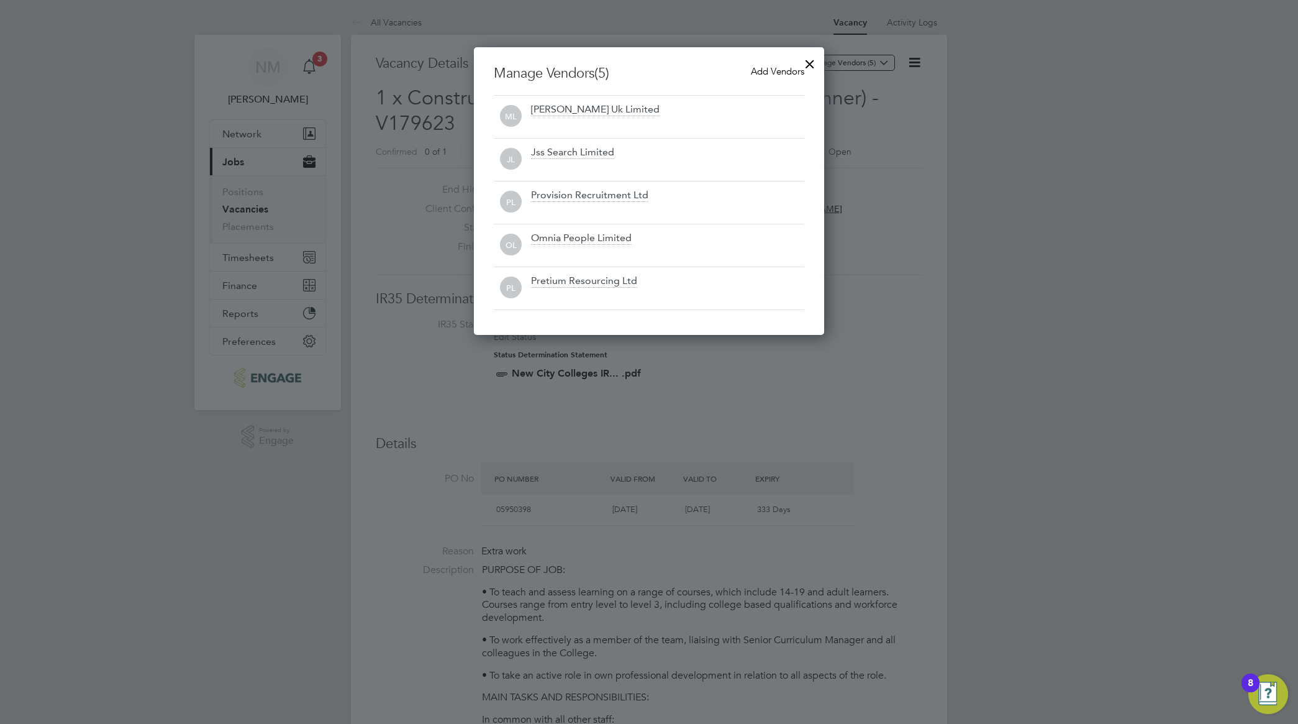
click at [770, 73] on span "Add Vendors" at bounding box center [777, 71] width 53 height 12
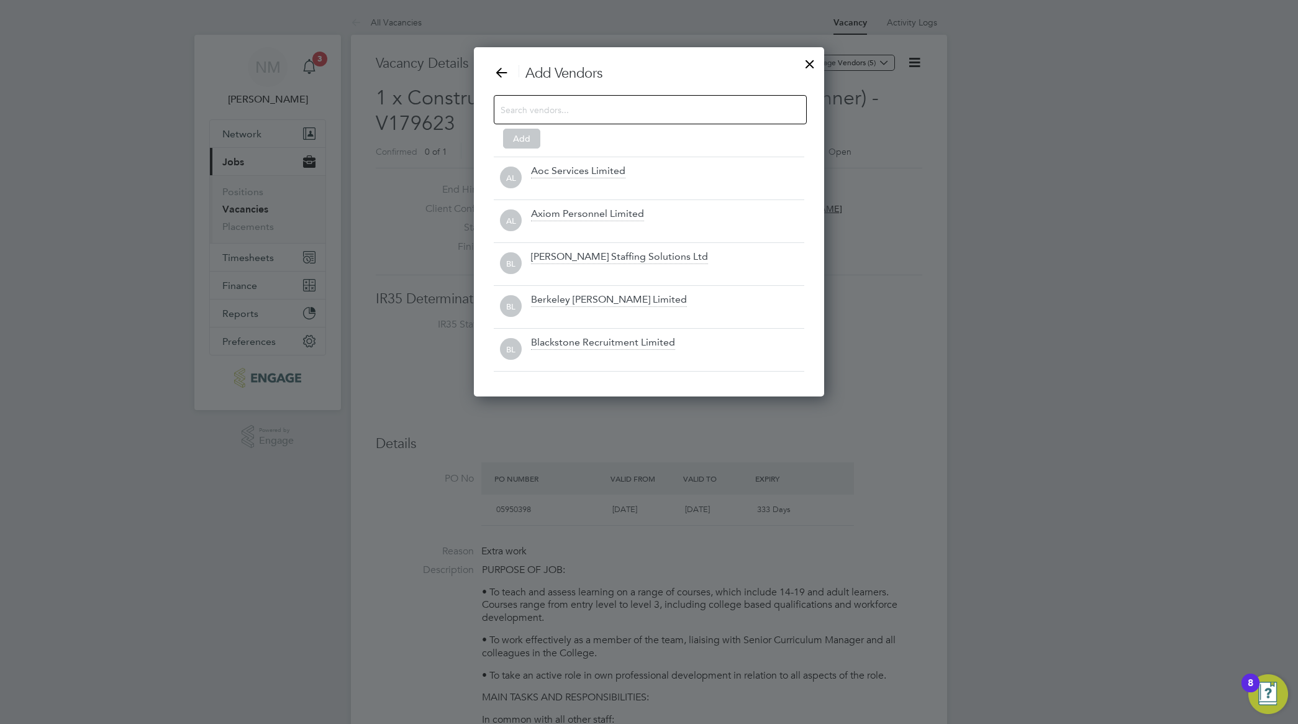
scroll to position [351, 351]
click at [558, 109] on input at bounding box center [641, 109] width 280 height 16
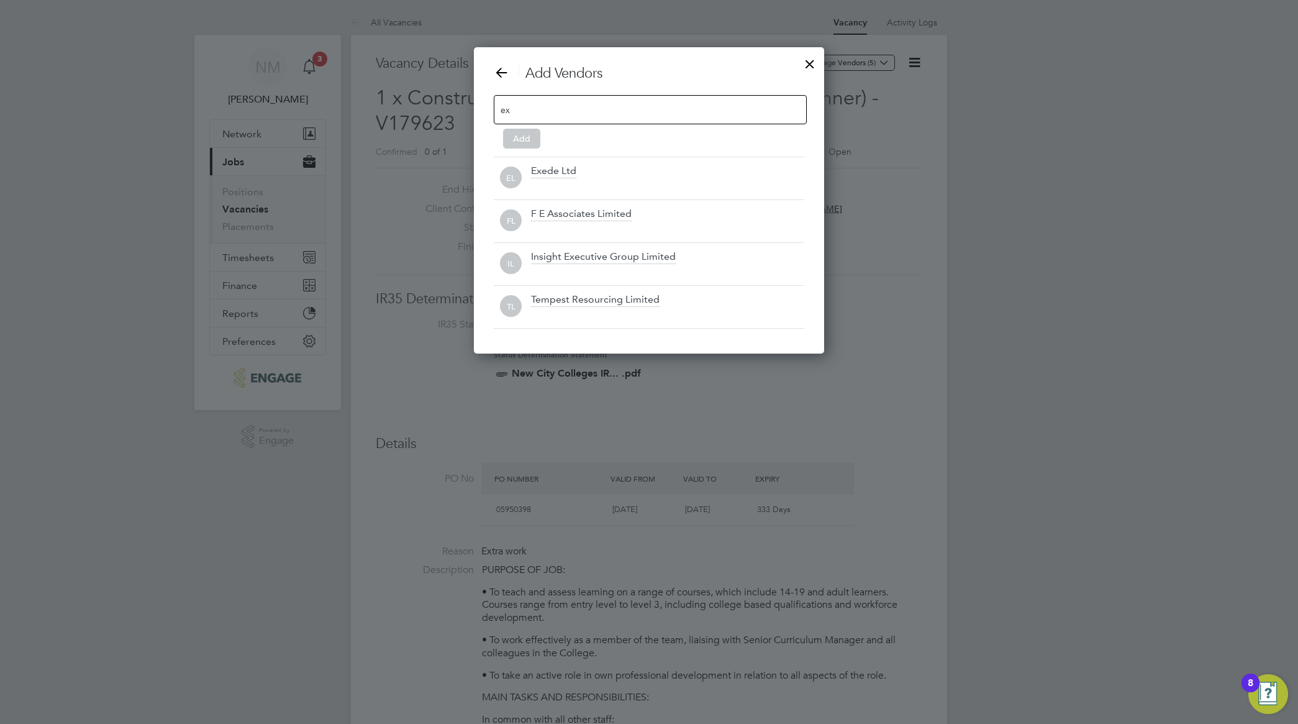
scroll to position [308, 351]
type input "ex"
click at [557, 179] on div "Exede Ltd" at bounding box center [667, 178] width 273 height 27
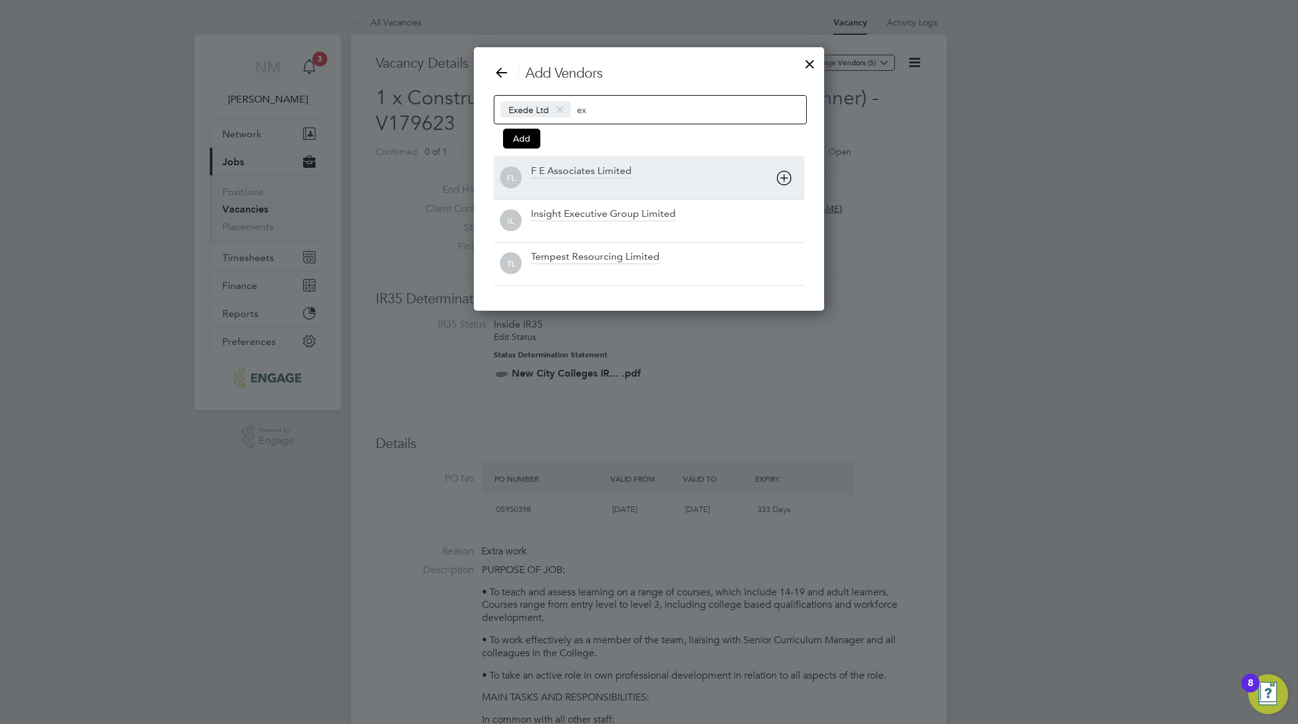
scroll to position [7, 6]
click at [535, 142] on button "Add" at bounding box center [521, 139] width 37 height 20
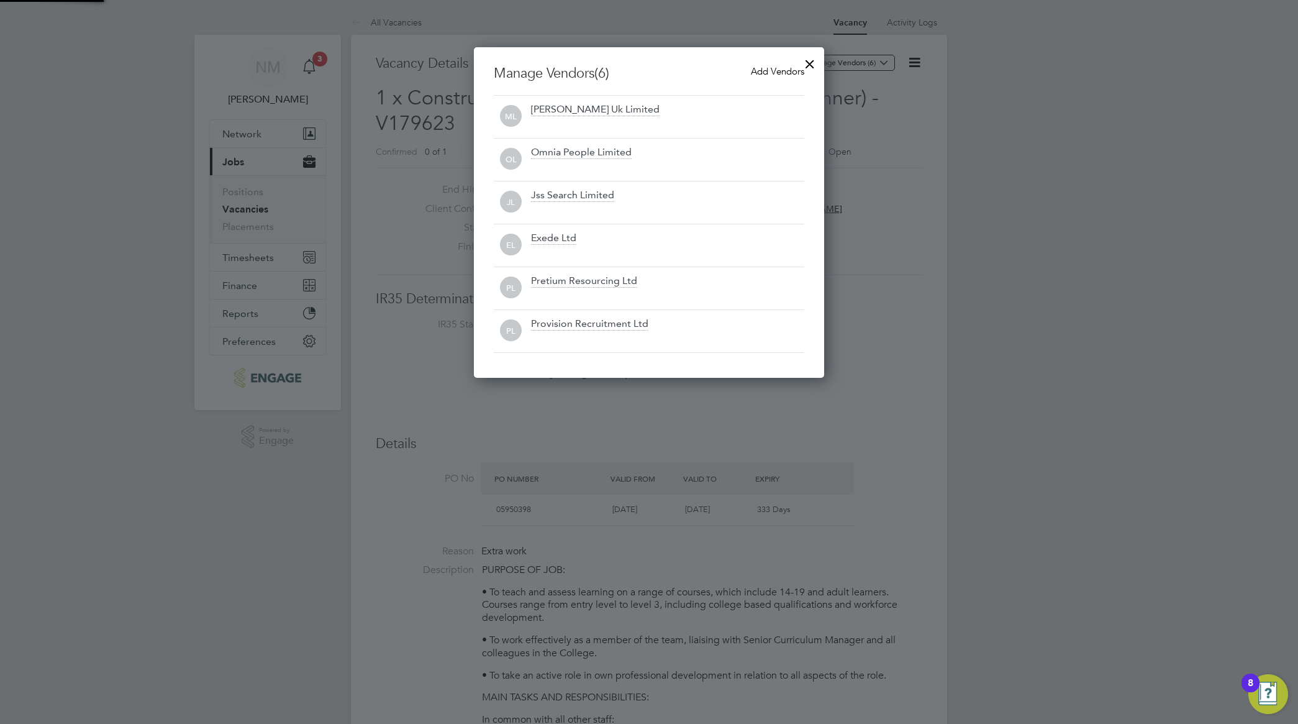
scroll to position [332, 351]
click at [814, 60] on div at bounding box center [810, 61] width 22 height 22
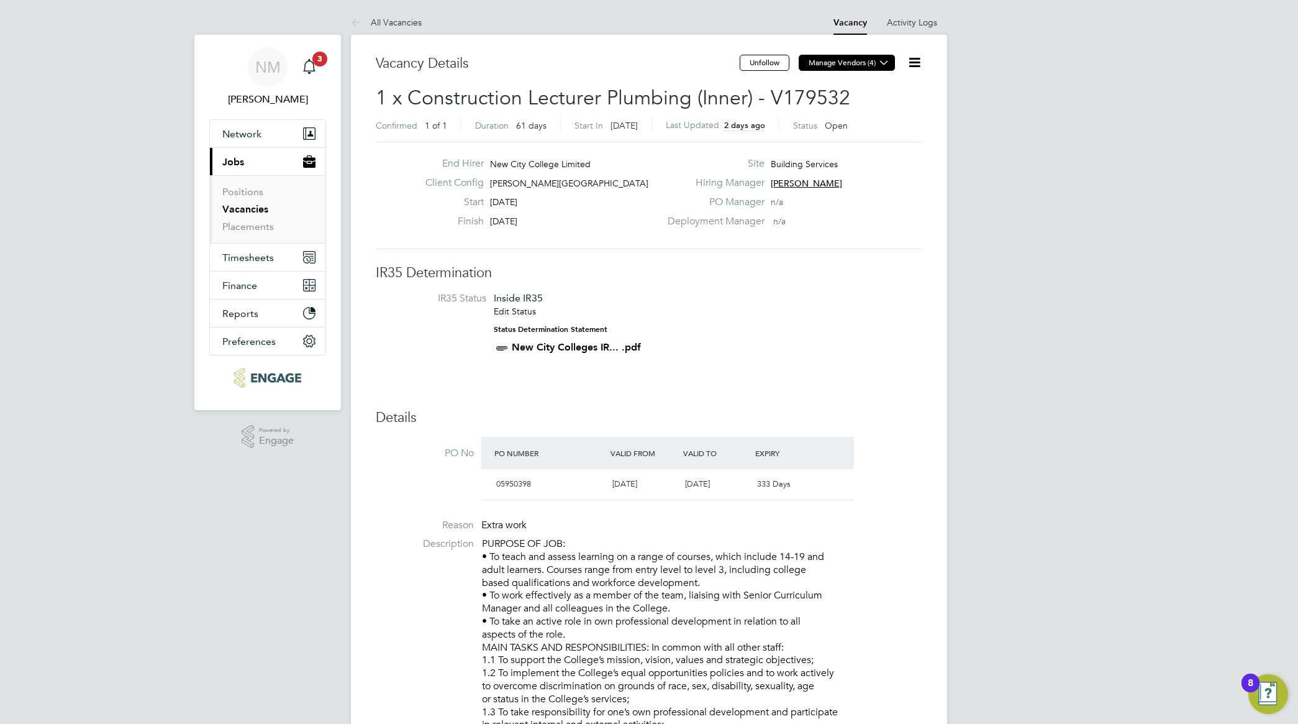
click at [883, 67] on icon at bounding box center [884, 62] width 9 height 9
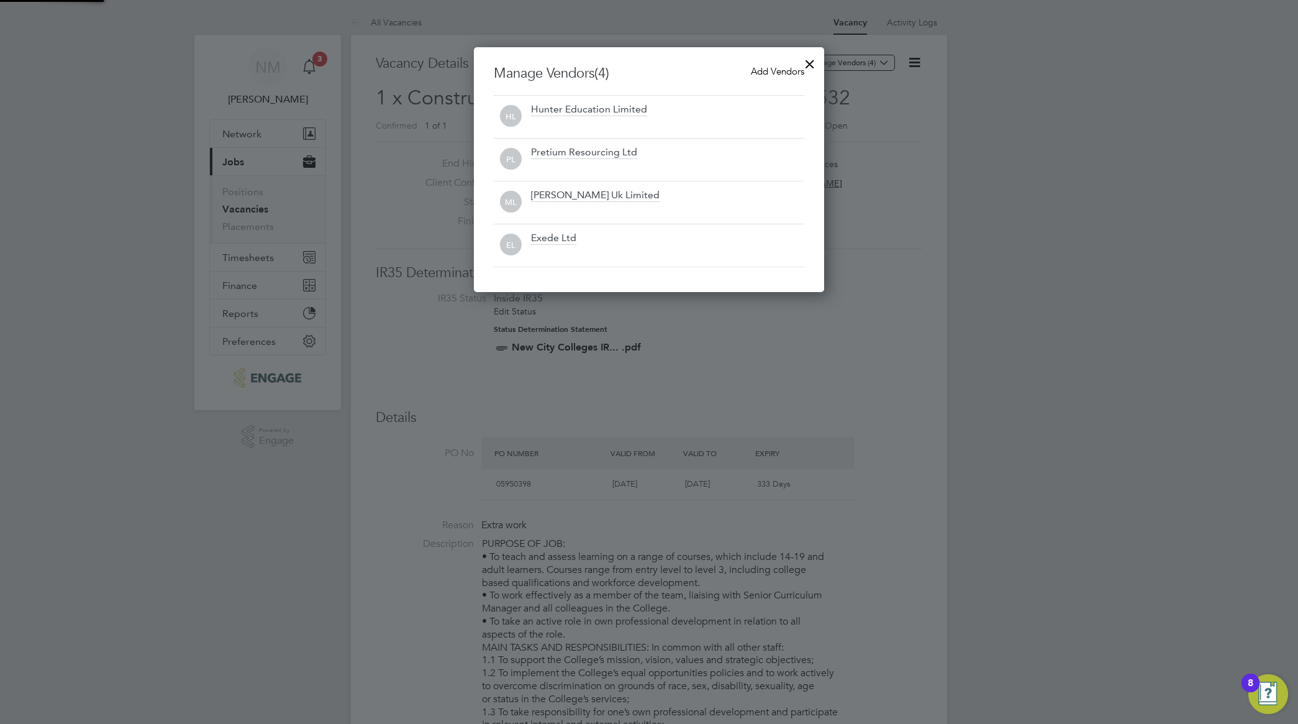
scroll to position [245, 351]
click at [768, 75] on span "Add Vendors" at bounding box center [777, 71] width 53 height 12
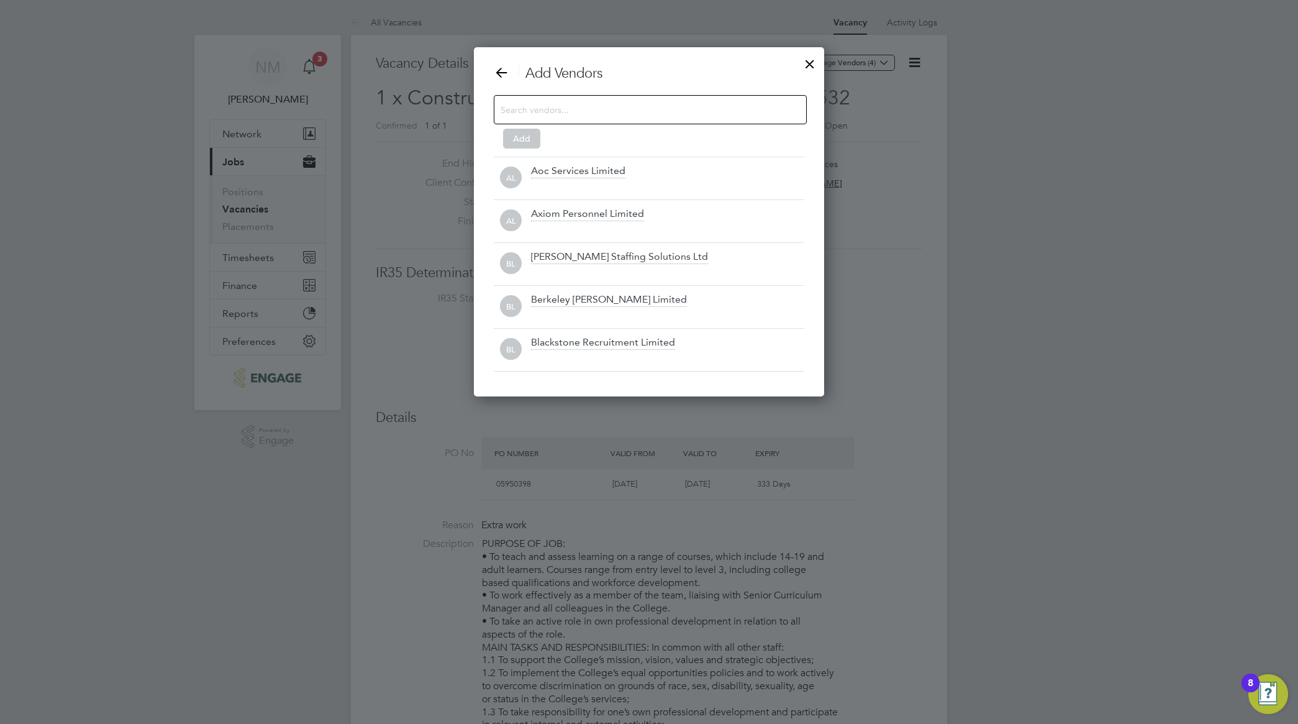
scroll to position [351, 351]
click at [595, 112] on input at bounding box center [641, 109] width 280 height 16
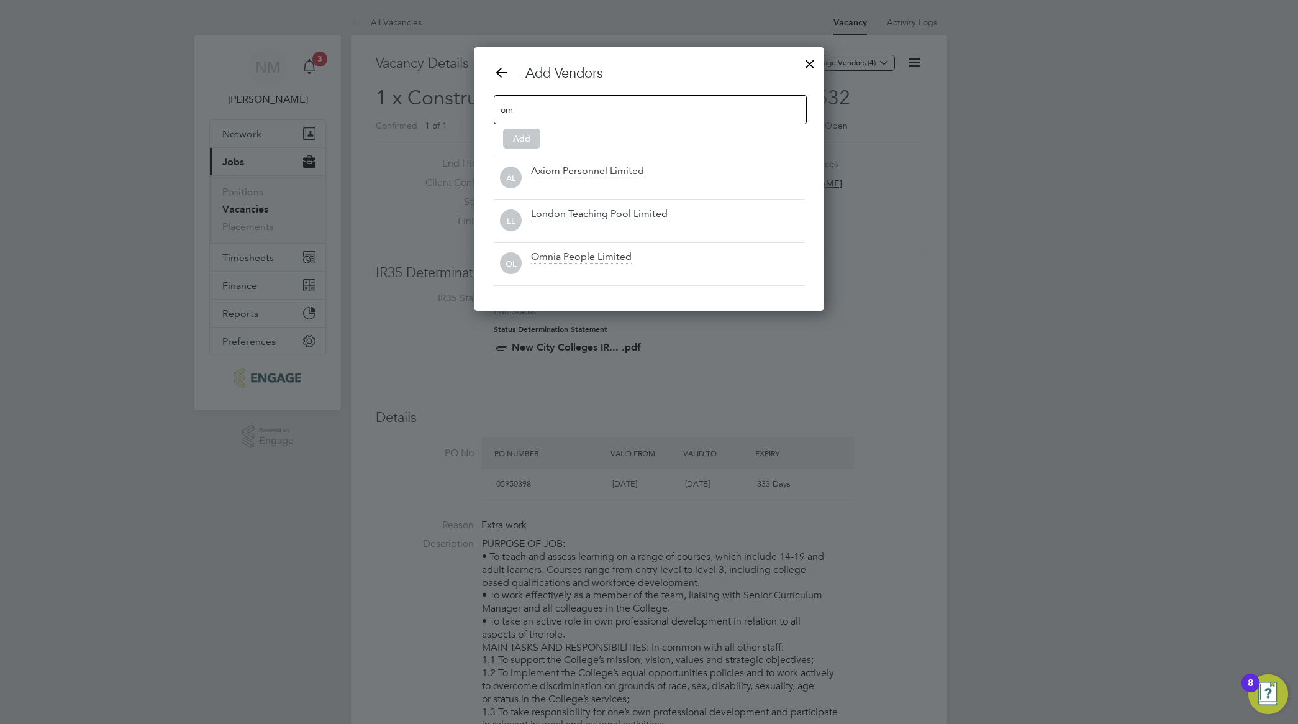
scroll to position [7, 6]
type input "om"
click at [569, 258] on div "Omnia People Limited" at bounding box center [581, 257] width 101 height 14
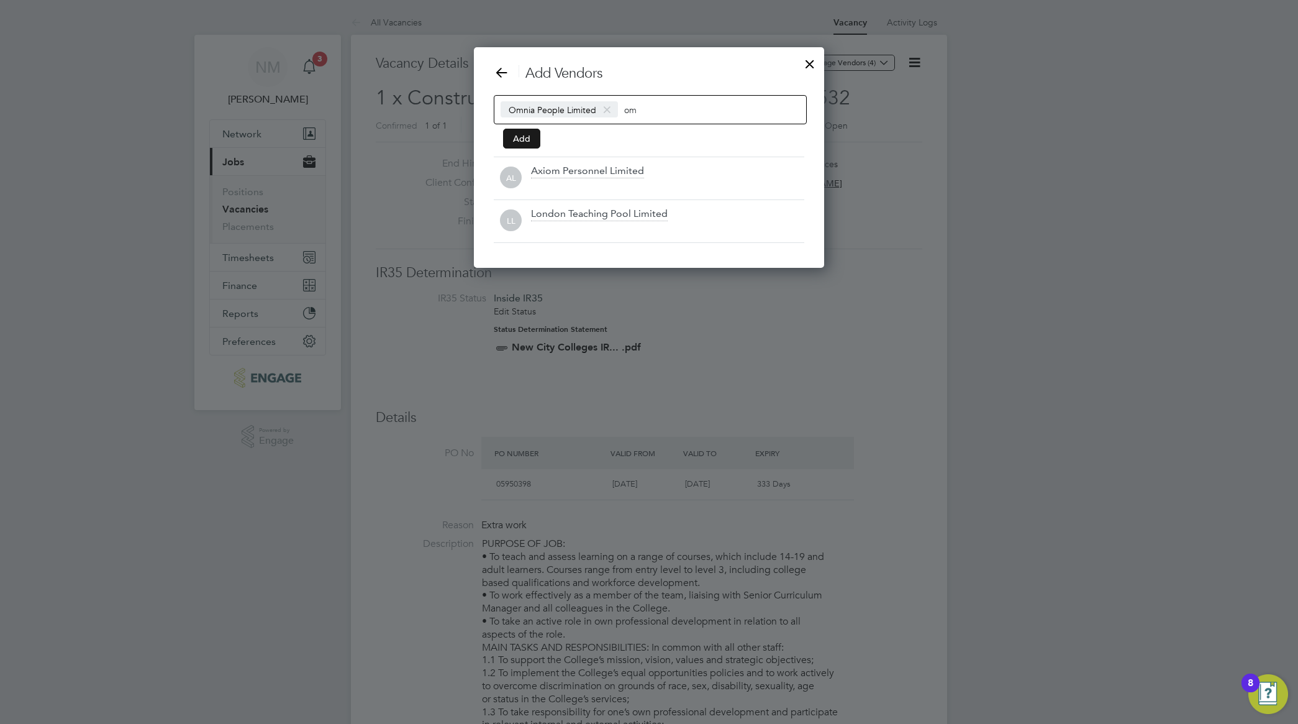
click at [530, 139] on button "Add" at bounding box center [521, 139] width 37 height 20
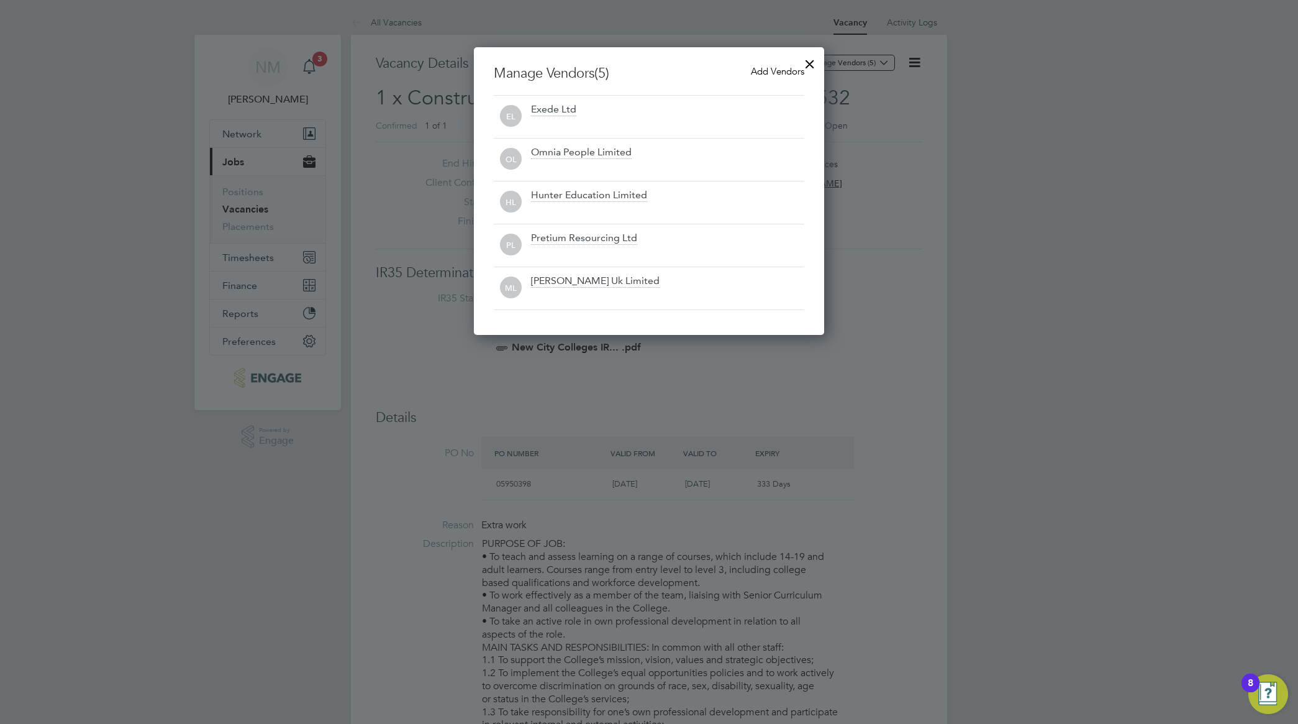
click at [803, 65] on div at bounding box center [810, 61] width 22 height 22
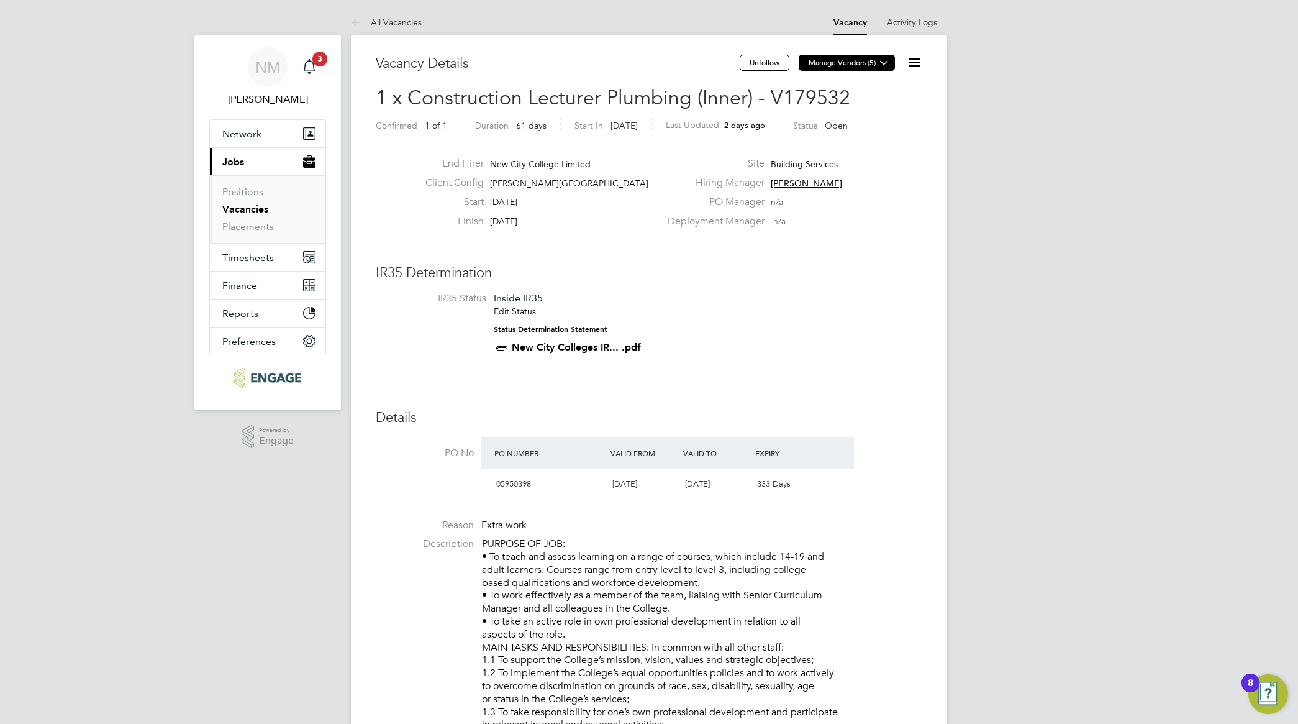
click at [884, 63] on icon at bounding box center [884, 62] width 9 height 9
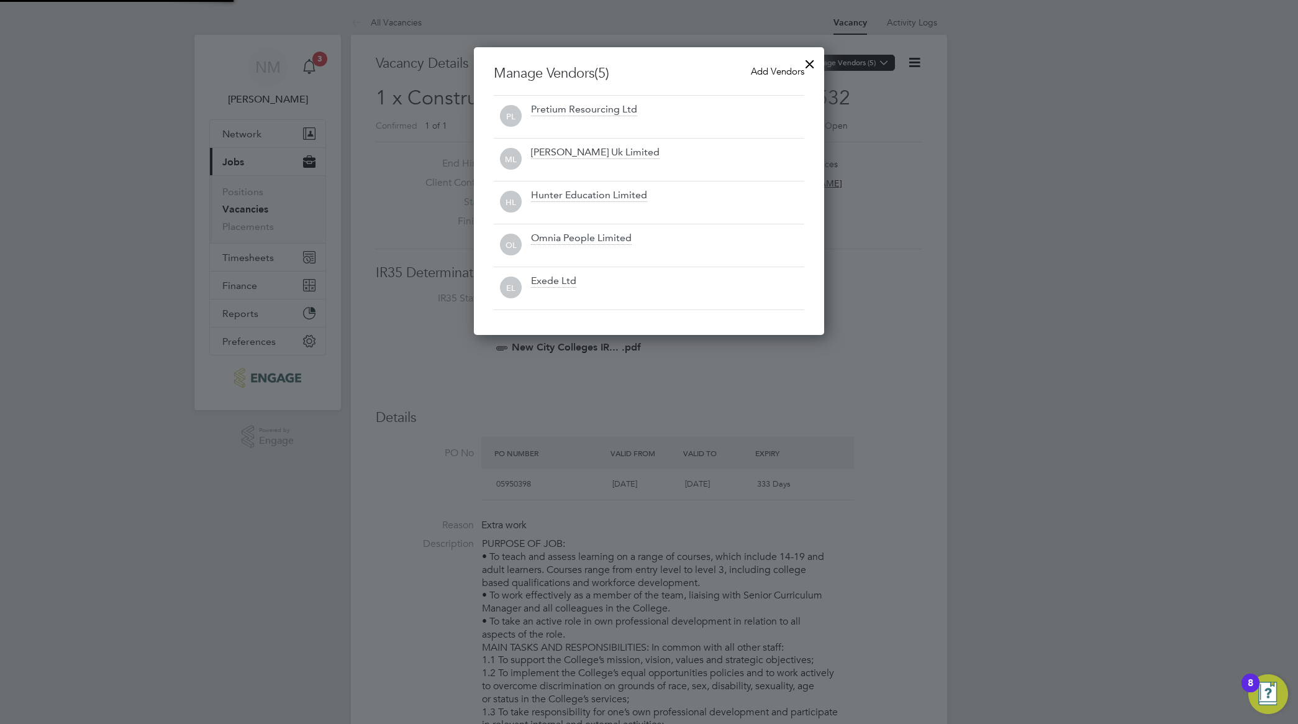
scroll to position [289, 351]
click at [808, 66] on div at bounding box center [810, 61] width 22 height 22
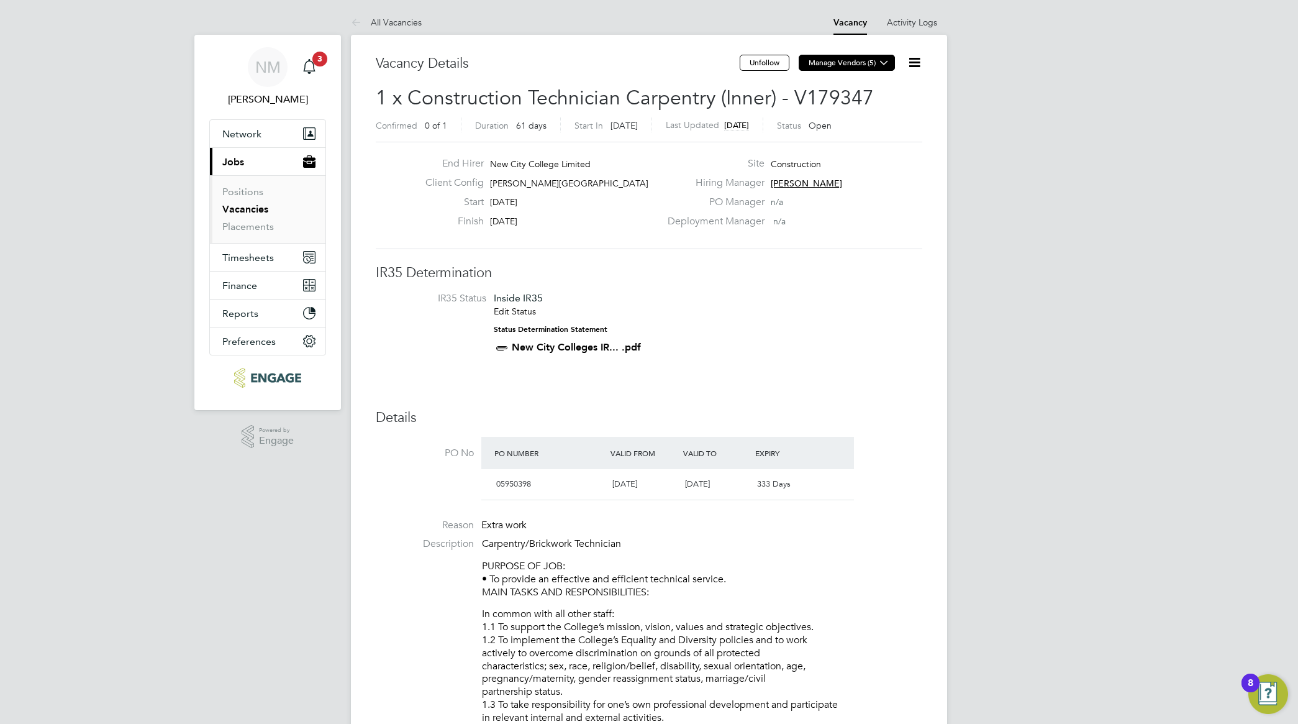
click at [880, 65] on icon at bounding box center [884, 62] width 9 height 9
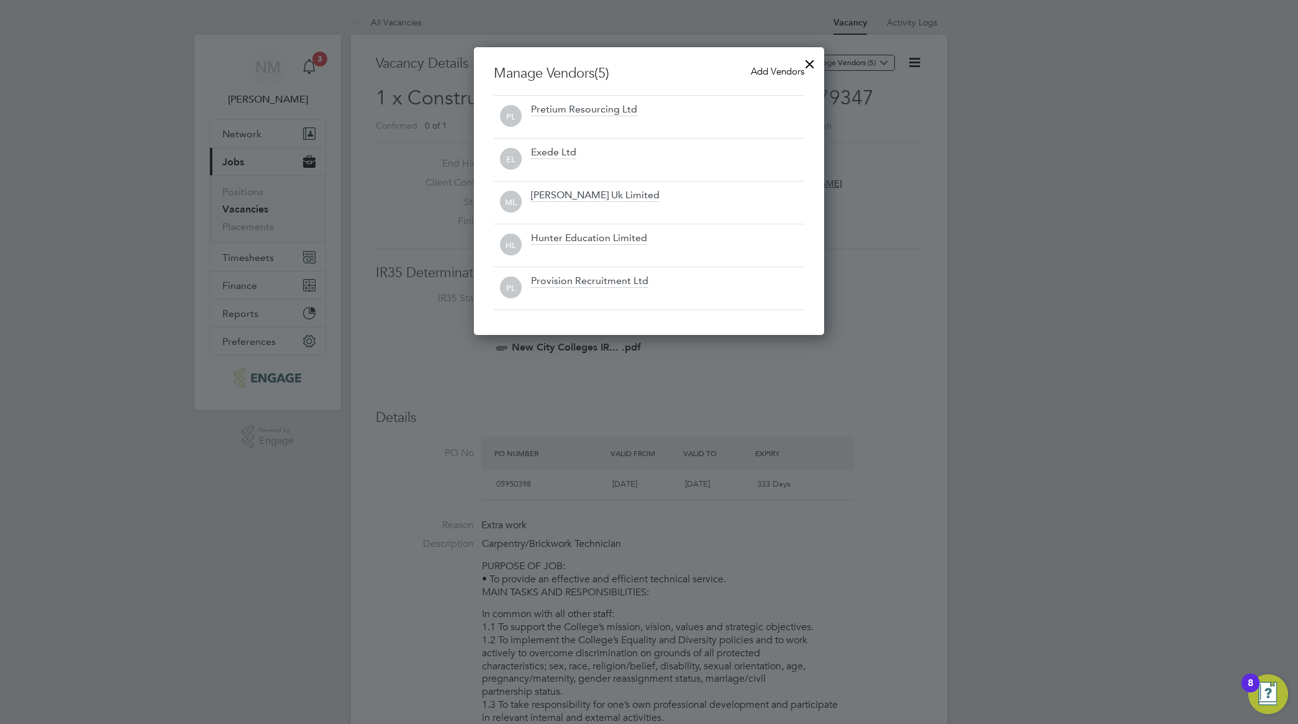
click at [764, 76] on span "Add Vendors" at bounding box center [777, 71] width 53 height 12
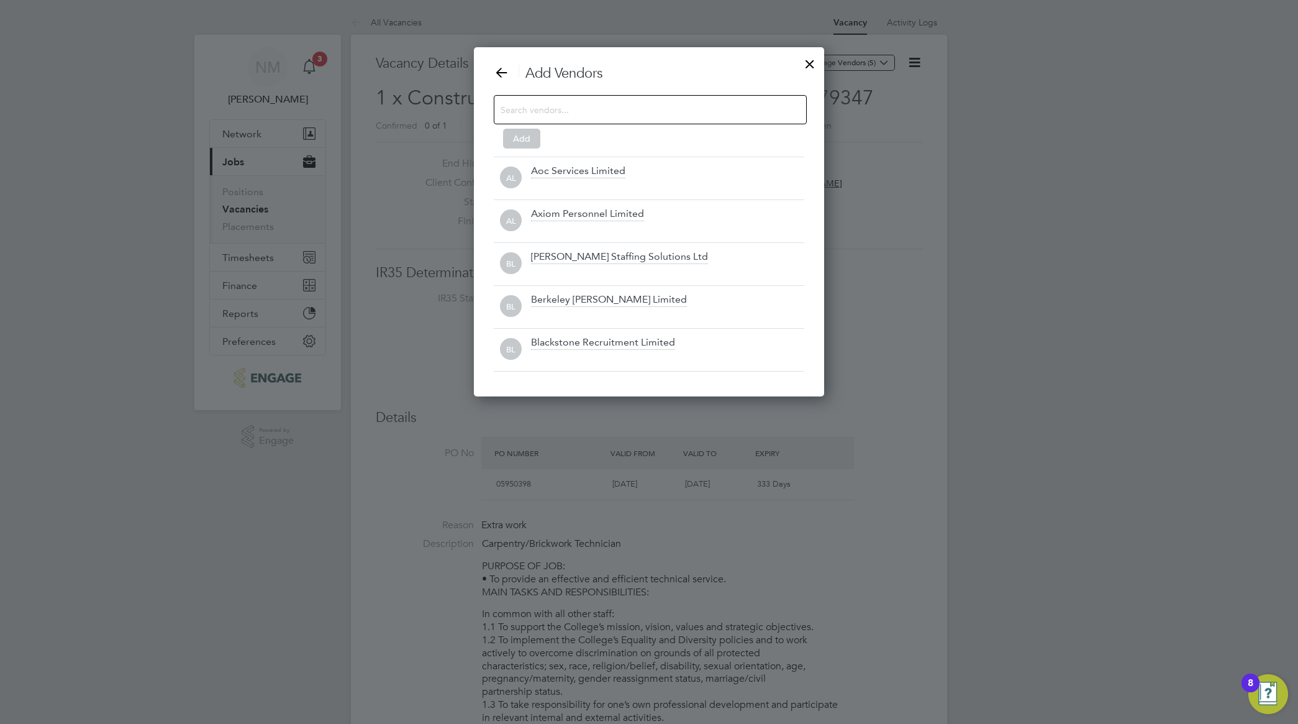
click at [626, 112] on input at bounding box center [641, 109] width 280 height 16
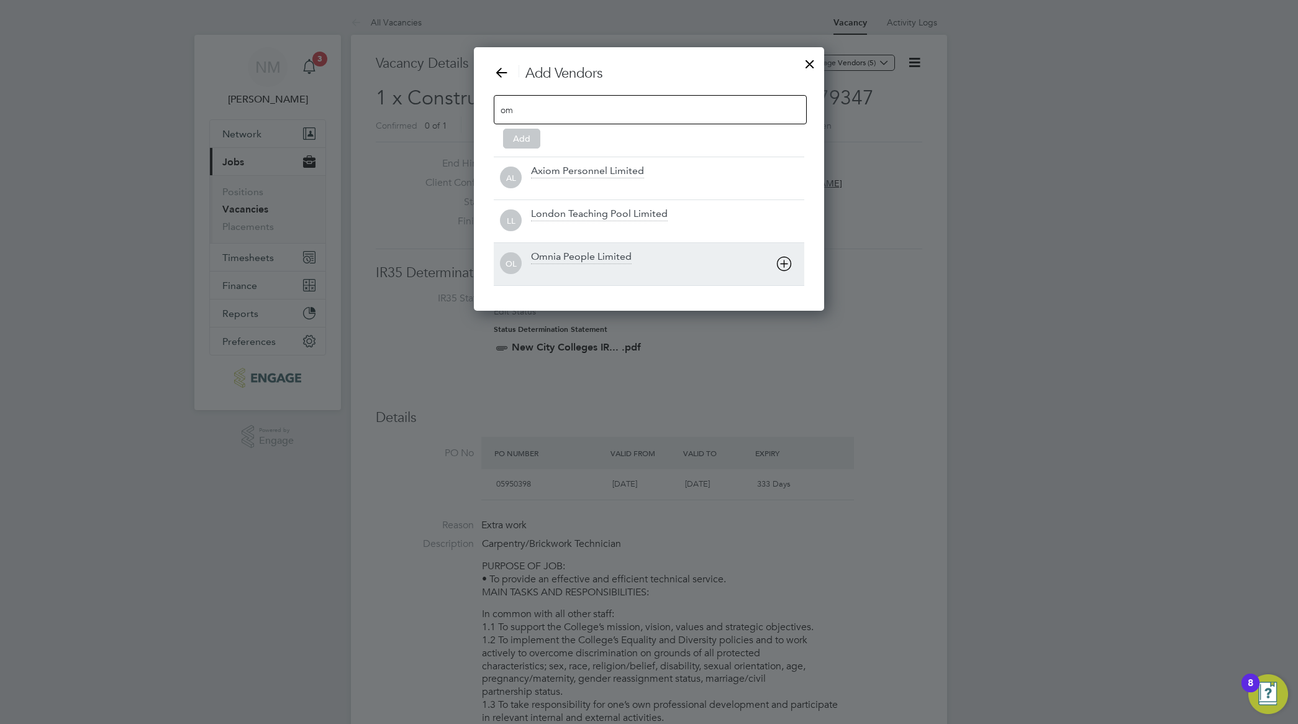
type input "om"
click at [572, 255] on div "Omnia People Limited" at bounding box center [581, 257] width 101 height 14
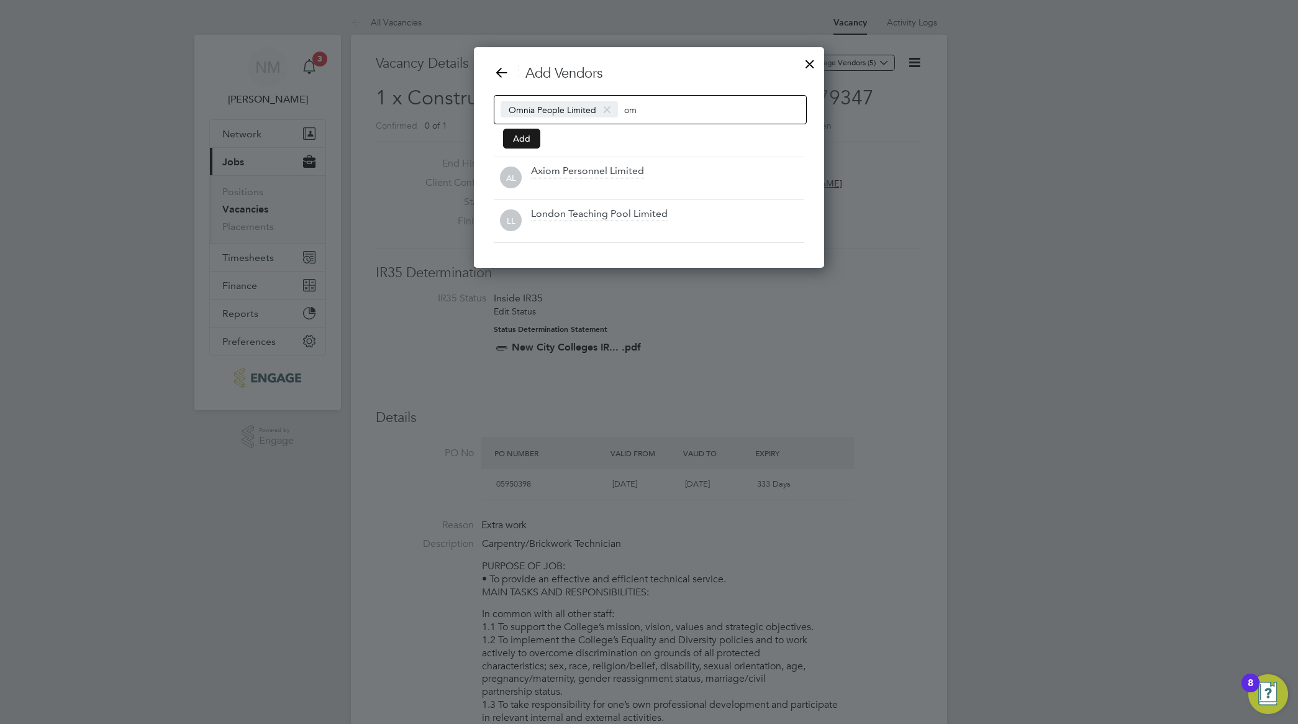
click at [528, 141] on button "Add" at bounding box center [521, 139] width 37 height 20
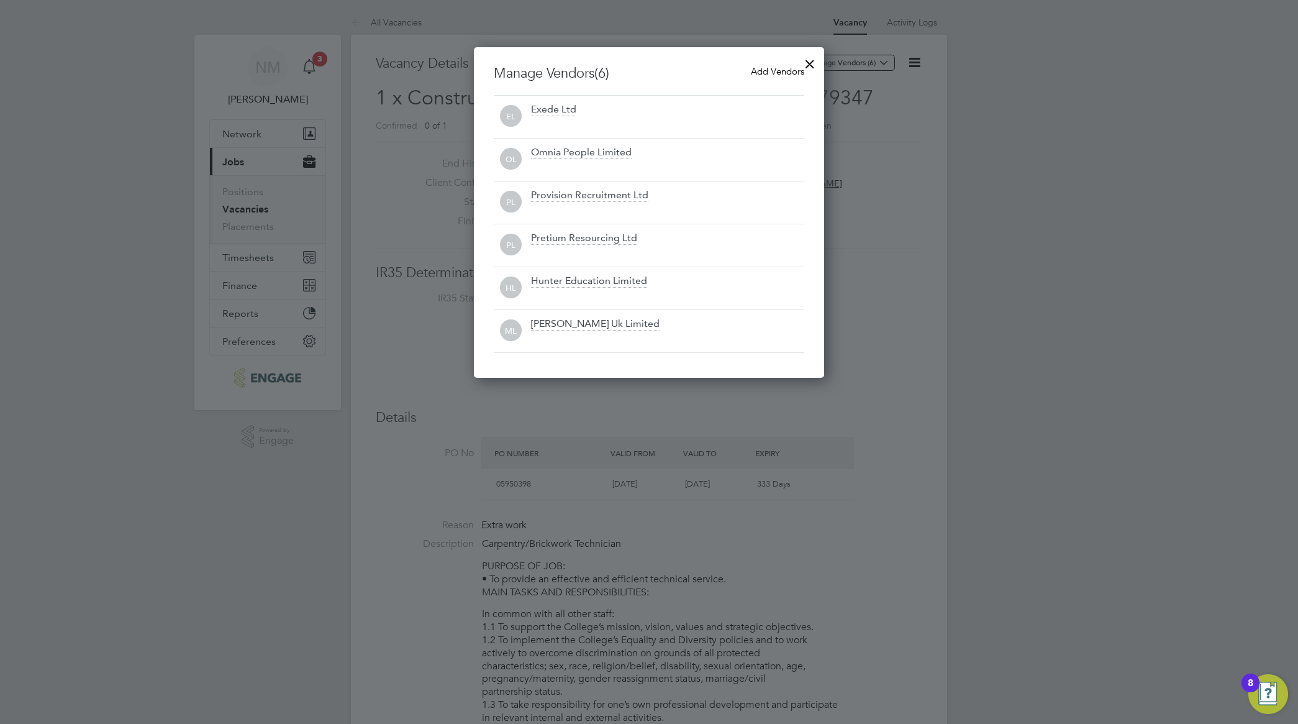
click at [800, 63] on div at bounding box center [810, 61] width 22 height 22
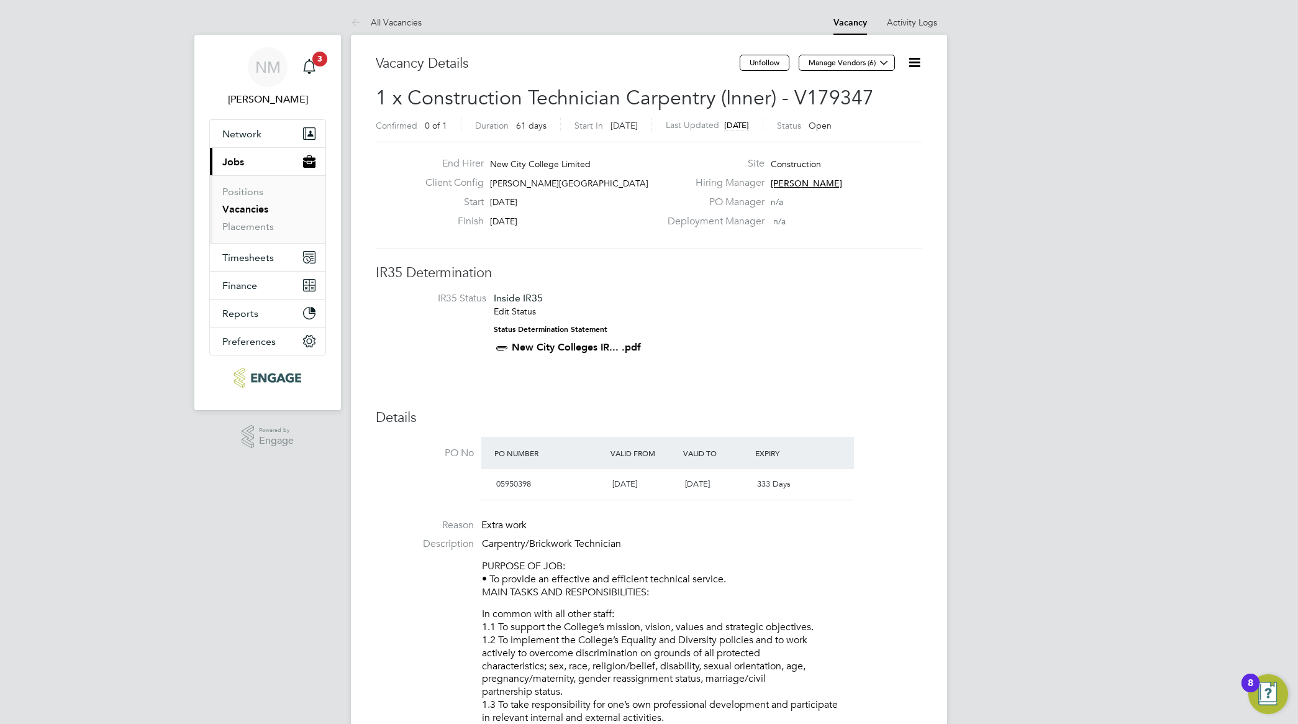
click at [233, 156] on span "Jobs" at bounding box center [233, 162] width 22 height 12
